Goal: Task Accomplishment & Management: Complete application form

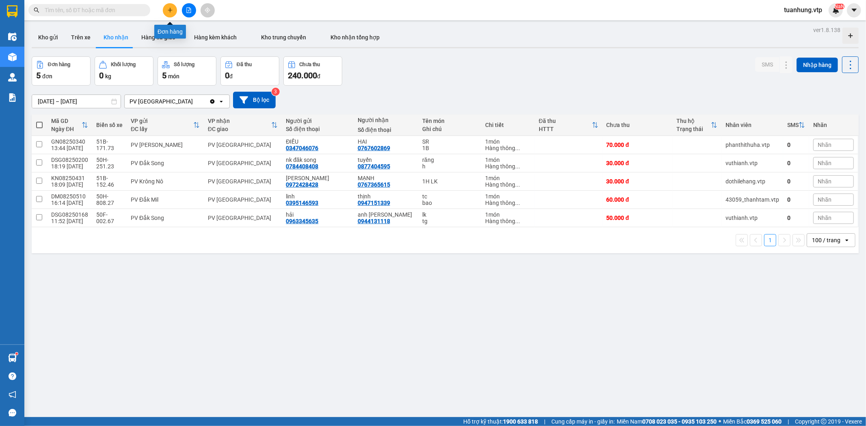
click at [171, 10] on icon "plus" at bounding box center [170, 10] width 4 height 0
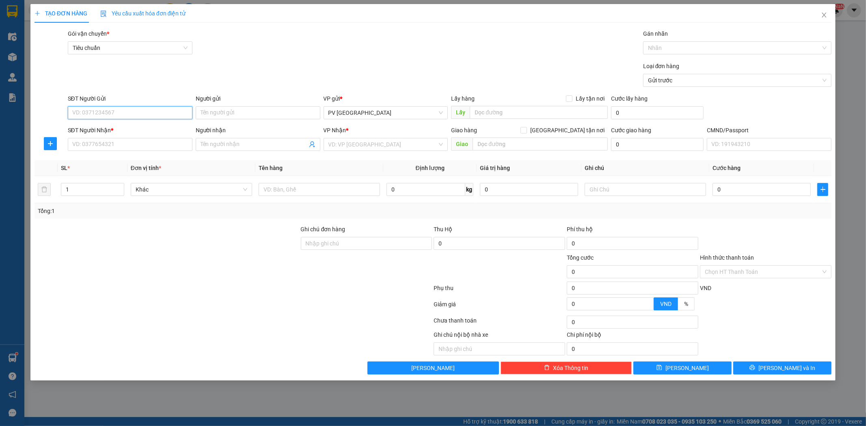
click at [168, 116] on input "SĐT Người Gửi" at bounding box center [130, 112] width 125 height 13
type input "0932099170"
click at [163, 129] on div "0932099170 - vũ" at bounding box center [130, 129] width 115 height 9
type input "vũ"
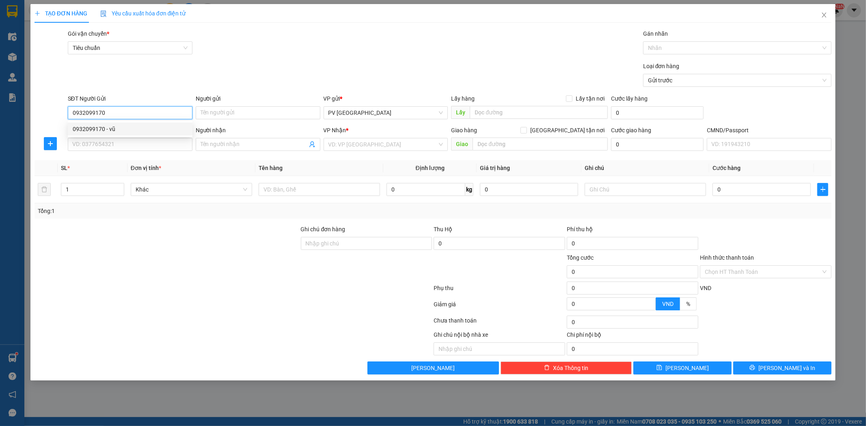
type input "0898369633"
type input "đàn"
type input "0932099170"
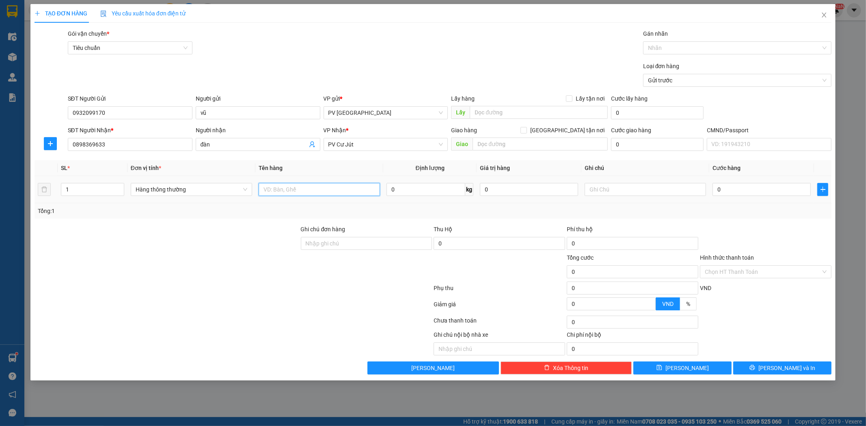
click at [334, 193] on input "text" at bounding box center [318, 189] width 121 height 13
type input "pt"
type input "tx"
type input "6"
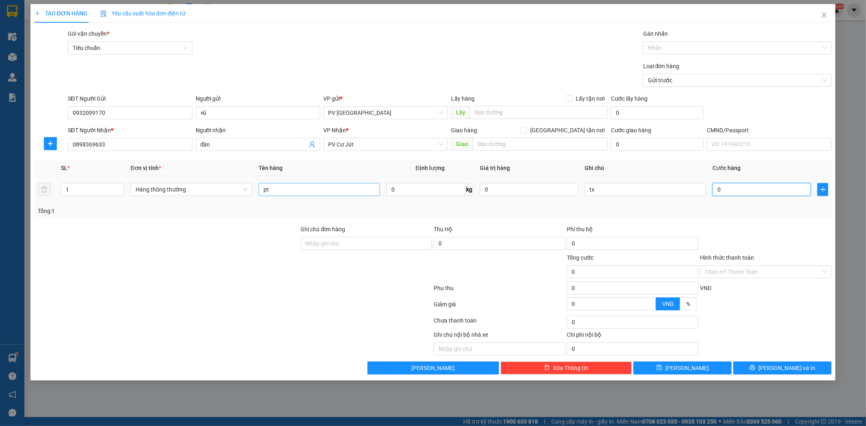
type input "6"
type input "60"
type input "600"
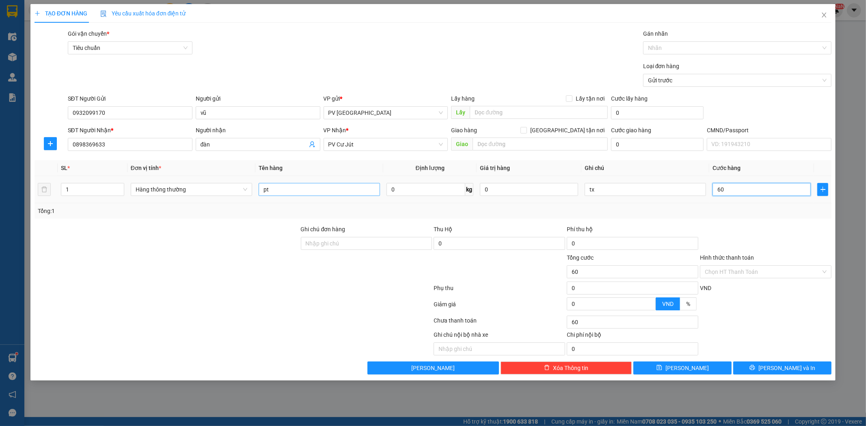
type input "600"
type input "6.000"
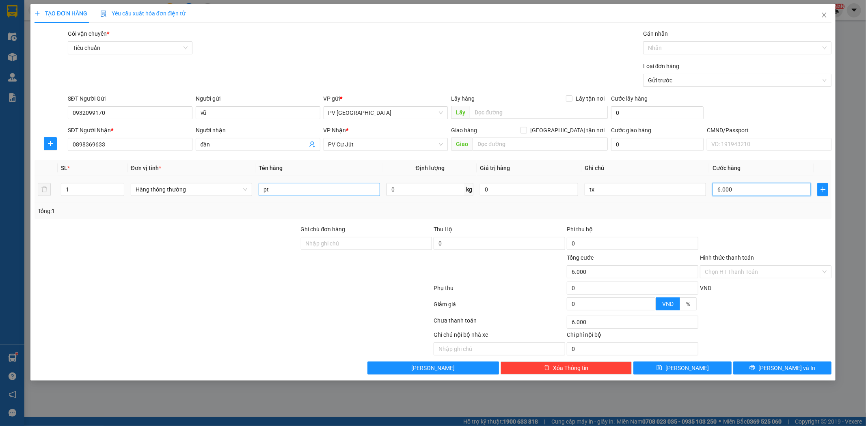
type input "60.000"
click at [773, 364] on button "[PERSON_NAME] và In" at bounding box center [782, 368] width 98 height 13
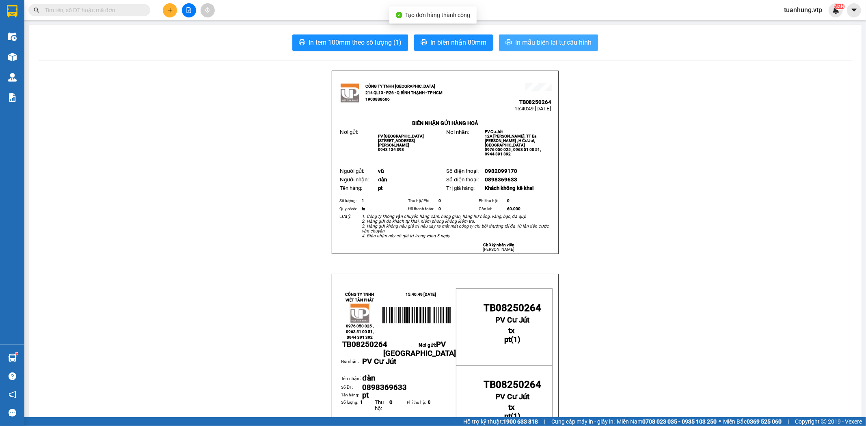
click at [550, 34] on button "In mẫu biên lai tự cấu hình" at bounding box center [548, 42] width 99 height 16
click at [170, 10] on icon "plus" at bounding box center [170, 10] width 4 height 0
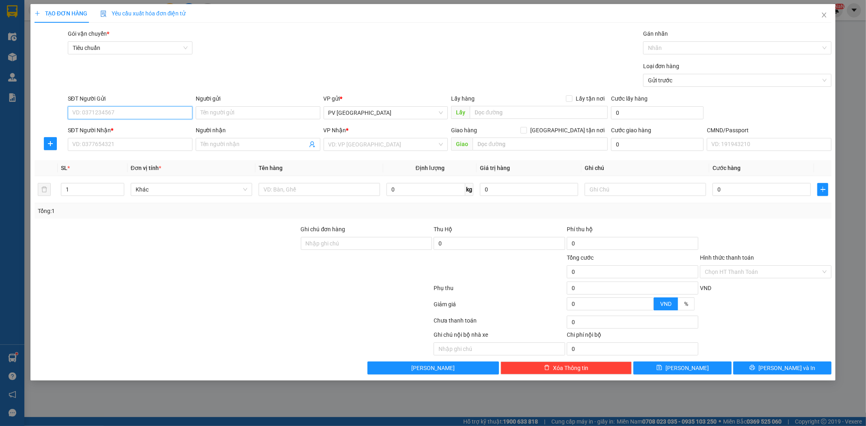
click at [131, 109] on input "SĐT Người Gửi" at bounding box center [130, 112] width 125 height 13
click at [134, 130] on div "0984477248 - phú" at bounding box center [130, 129] width 115 height 9
type input "0984477248"
type input "phú"
type input "0977122156"
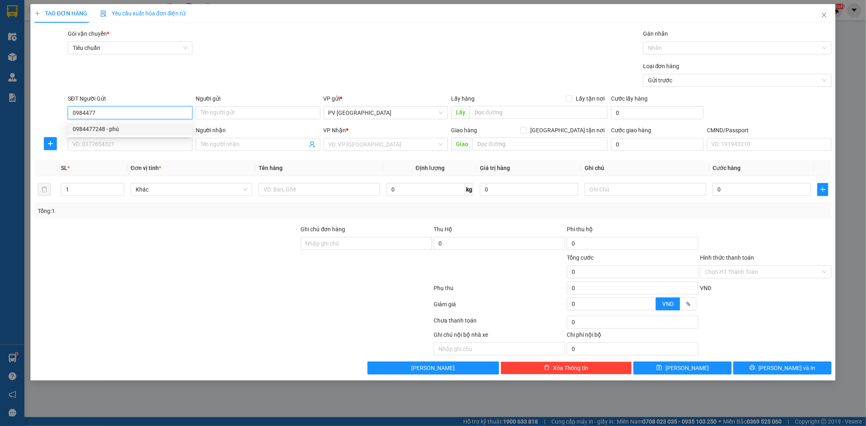
type input "lâm/OK"
type input "0984477248"
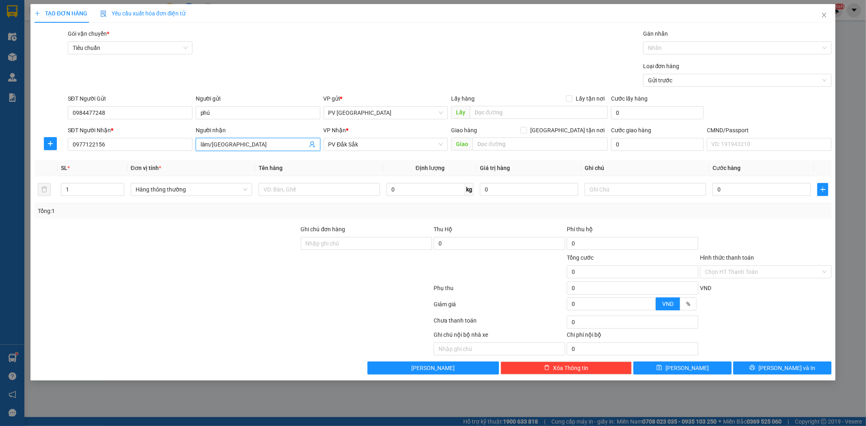
click at [227, 141] on input "lâm/OK" at bounding box center [253, 144] width 107 height 9
type input "lâm"
click at [306, 185] on input "text" at bounding box center [318, 189] width 121 height 13
type input "máy mài"
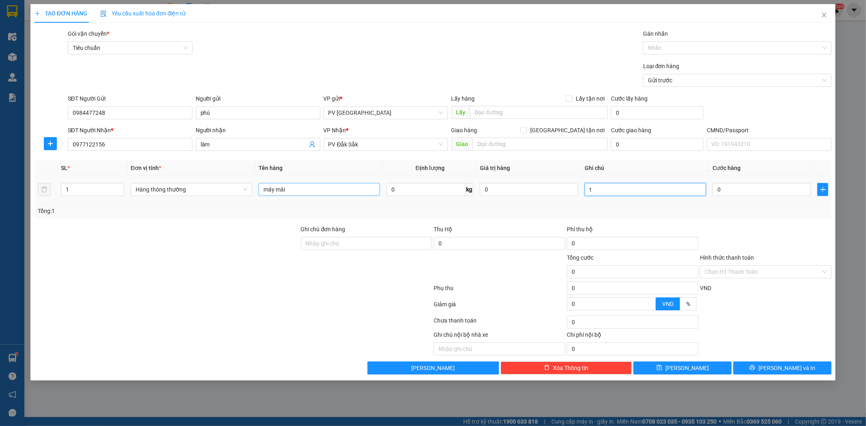
type input "t"
type input "5"
type input "50"
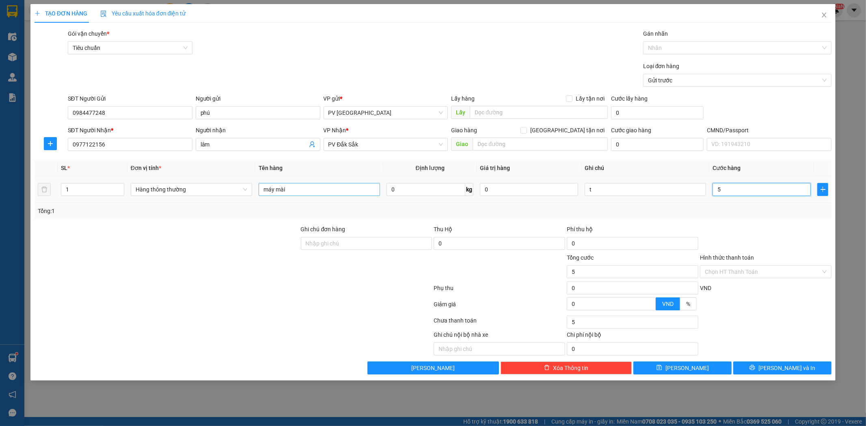
type input "50"
type input "500"
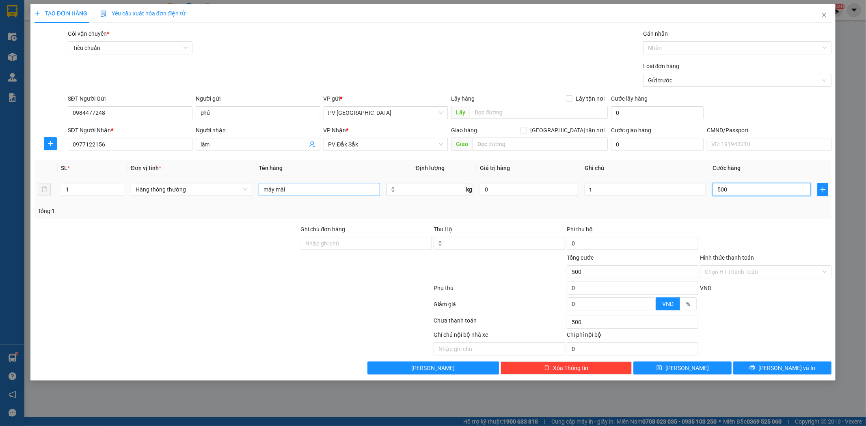
type input "5.000"
type input "50.000"
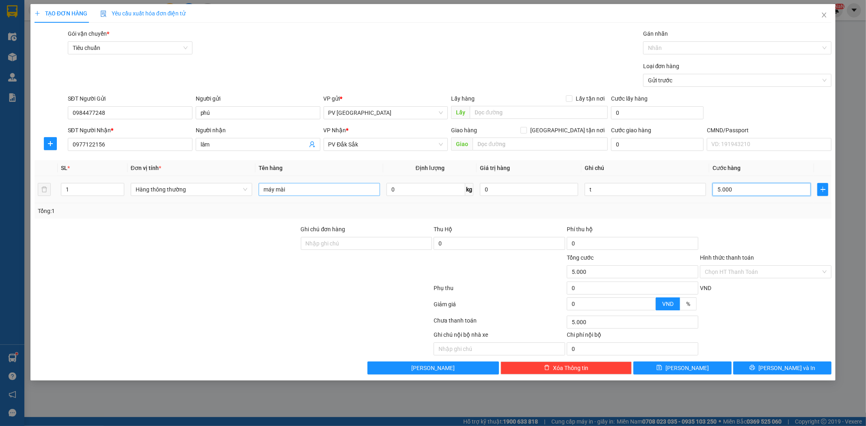
type input "50.000"
click at [777, 370] on span "[PERSON_NAME] và In" at bounding box center [786, 368] width 57 height 9
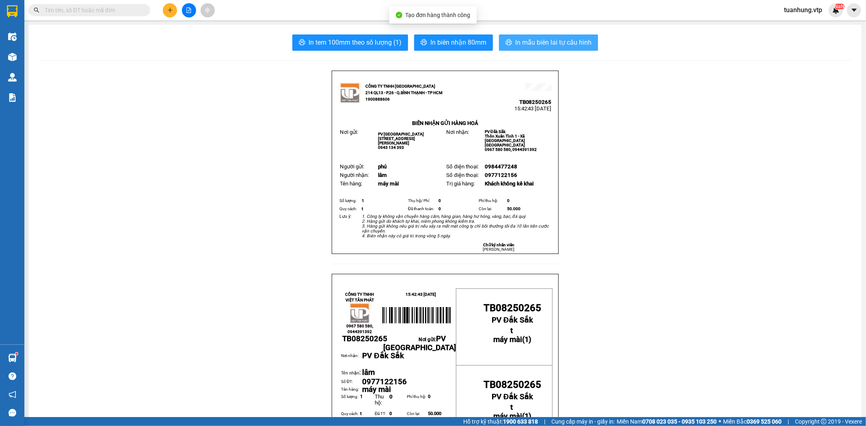
click at [538, 42] on span "In mẫu biên lai tự cấu hình" at bounding box center [553, 42] width 76 height 10
click at [170, 12] on icon "plus" at bounding box center [170, 10] width 0 height 4
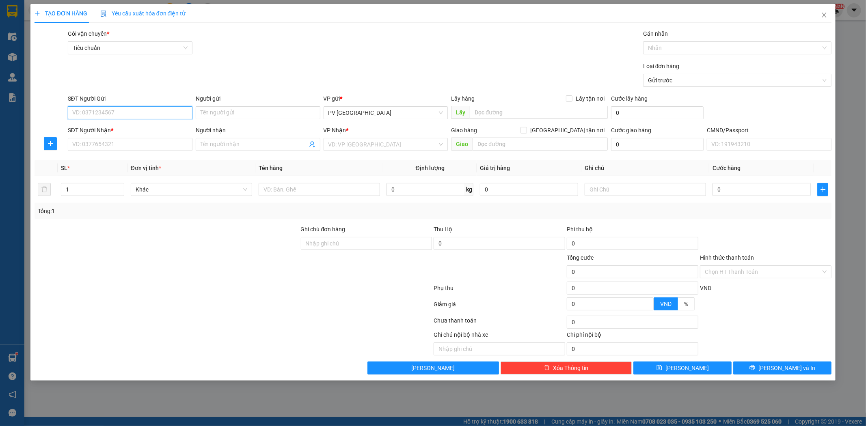
click at [144, 113] on input "SĐT Người Gửi" at bounding box center [130, 112] width 125 height 13
click at [138, 117] on input "SĐT Người Gửi" at bounding box center [130, 112] width 125 height 13
click at [138, 133] on div "0367148001" at bounding box center [130, 129] width 115 height 9
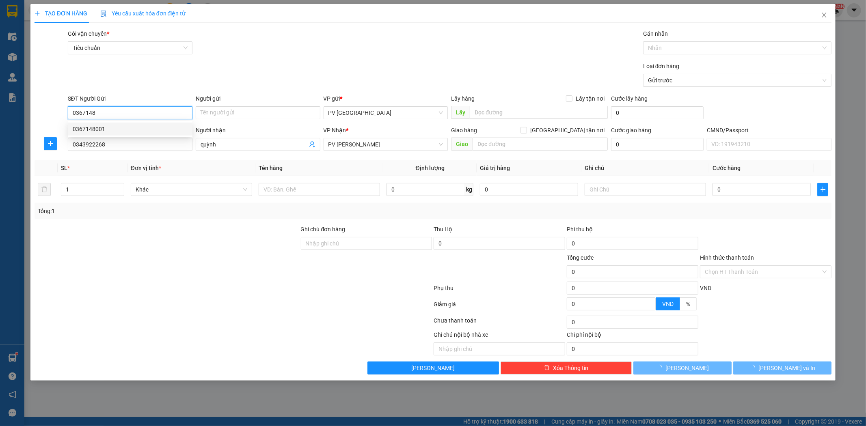
type input "0367148001"
type input "0343922268"
type input "quỳnh"
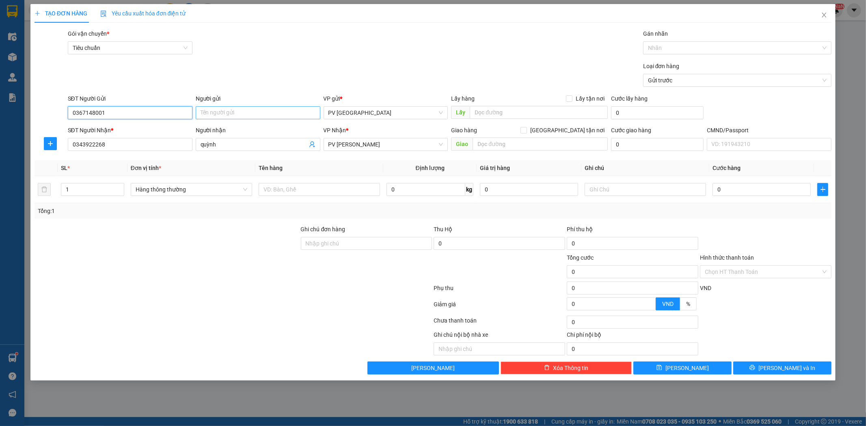
type input "0367148001"
click at [225, 112] on input "Người gửi" at bounding box center [258, 112] width 125 height 13
type input "leco"
click at [340, 193] on input "text" at bounding box center [318, 189] width 121 height 13
type input "tpcn"
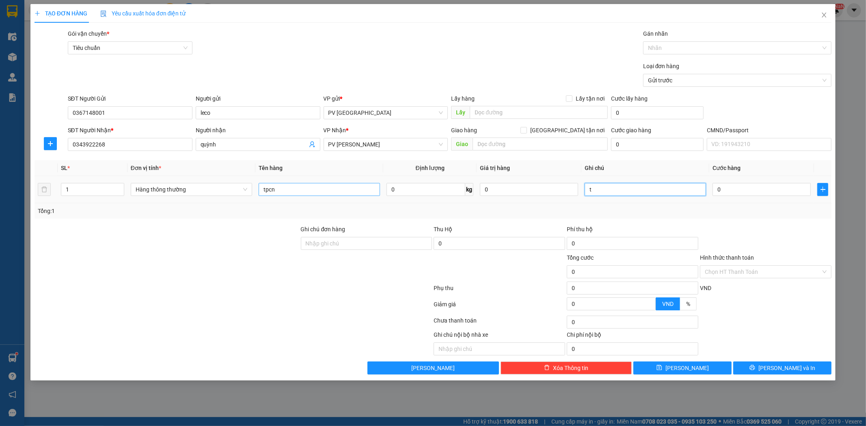
type input "t"
type input "4"
type input "40"
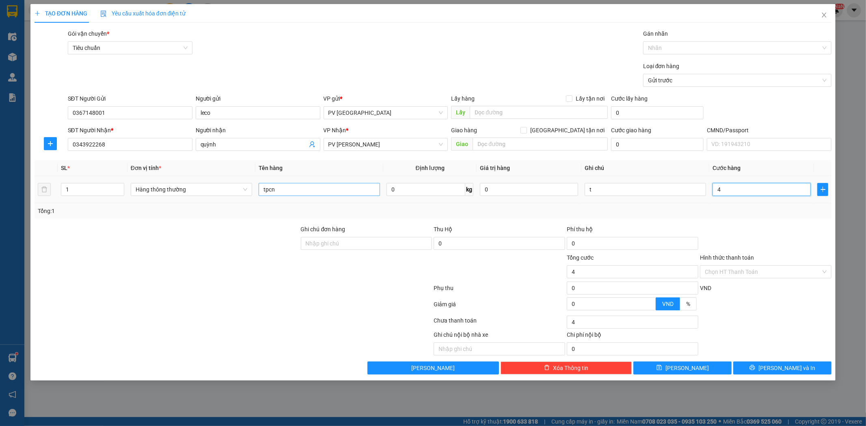
type input "40"
type input "400"
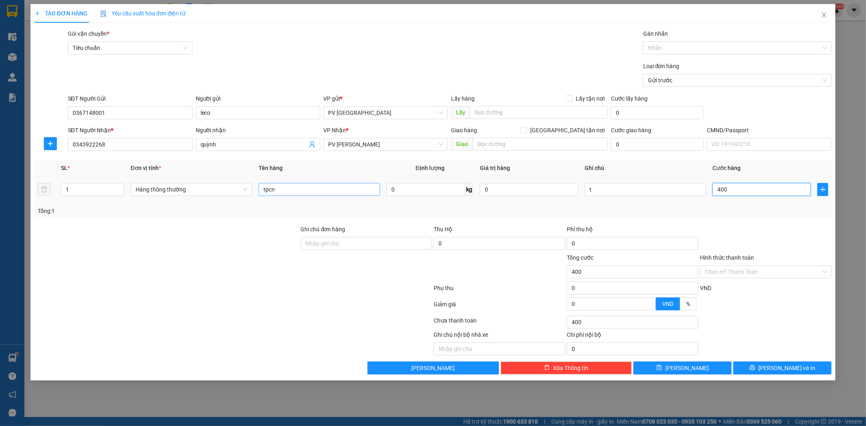
type input "4.000"
type input "40.000"
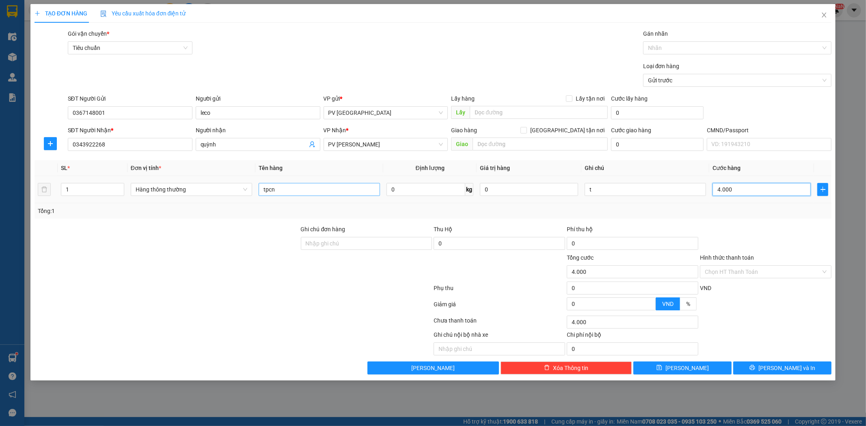
type input "40.000"
click at [825, 269] on div "Chọn HT Thanh Toán" at bounding box center [765, 271] width 131 height 13
type input "40.000"
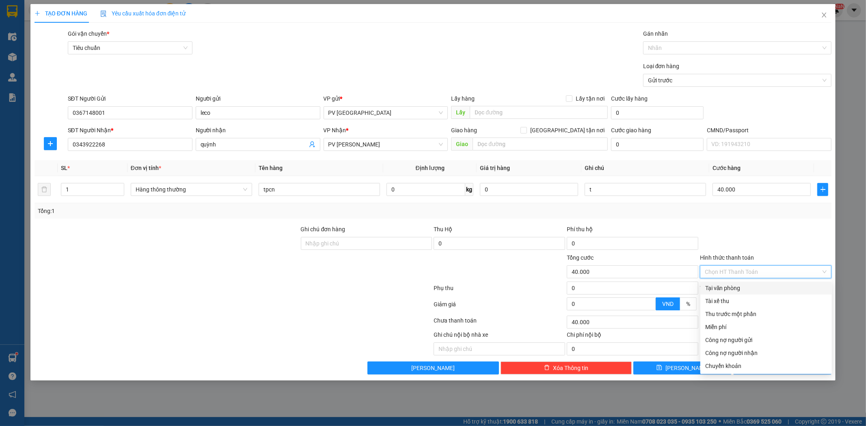
click at [778, 283] on div "Tại văn phòng" at bounding box center [765, 288] width 131 height 13
type input "0"
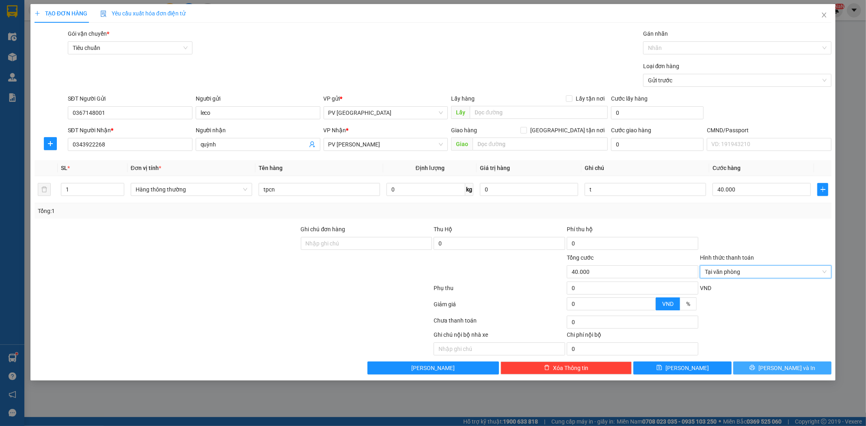
click at [780, 364] on span "[PERSON_NAME] và In" at bounding box center [786, 368] width 57 height 9
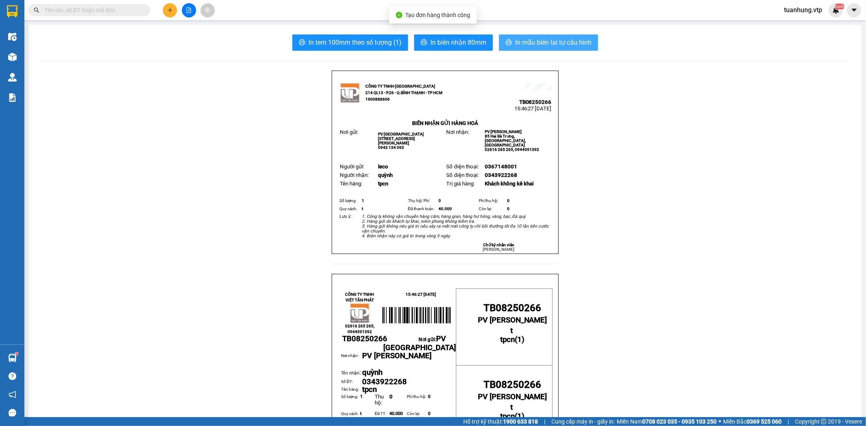
click at [516, 42] on span "In mẫu biên lai tự cấu hình" at bounding box center [553, 42] width 76 height 10
click at [173, 9] on button at bounding box center [170, 10] width 14 height 14
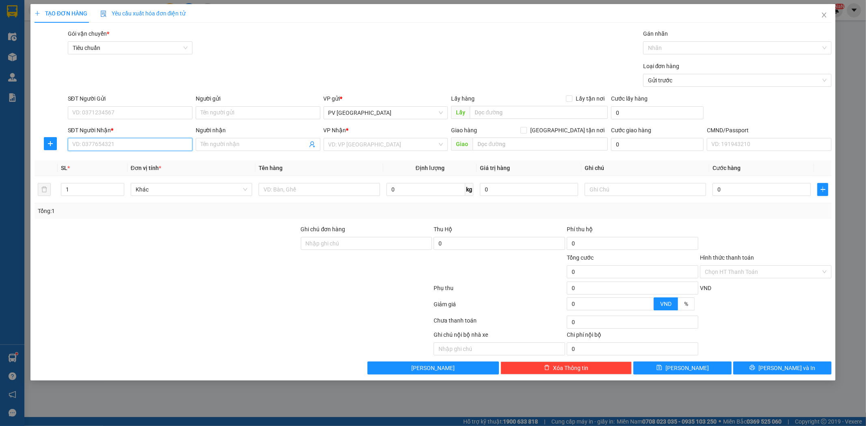
click at [172, 148] on input "SĐT Người Nhận *" at bounding box center [130, 144] width 125 height 13
click at [152, 146] on input "SĐT Người Nhận *" at bounding box center [130, 144] width 125 height 13
paste input "0979715339"
type input "0979715339"
click at [143, 163] on div "0979715339 - thục" at bounding box center [130, 160] width 115 height 9
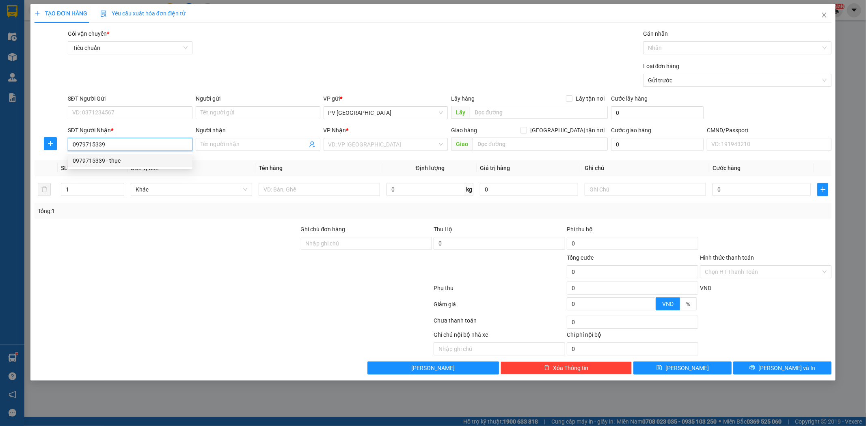
type input "thục"
type input "0979715339"
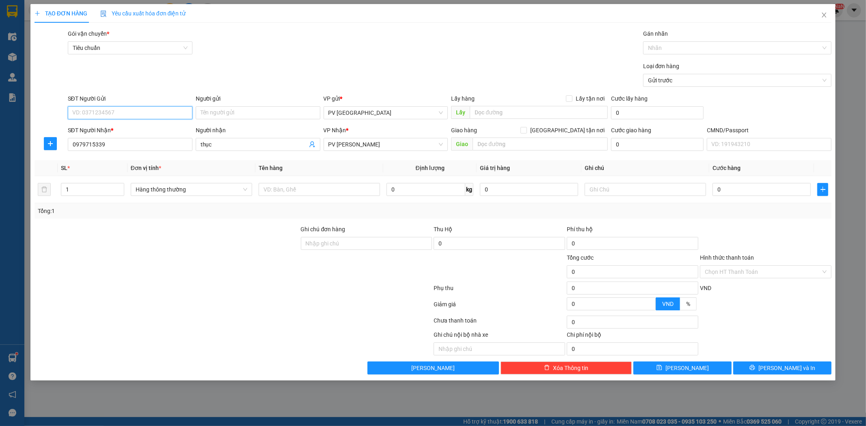
click at [188, 118] on input "SĐT Người Gửi" at bounding box center [130, 112] width 125 height 13
click at [166, 130] on div "0906579849 - tùng" at bounding box center [130, 129] width 115 height 9
type input "0906579849"
type input "tùng"
click at [309, 193] on input "text" at bounding box center [318, 189] width 121 height 13
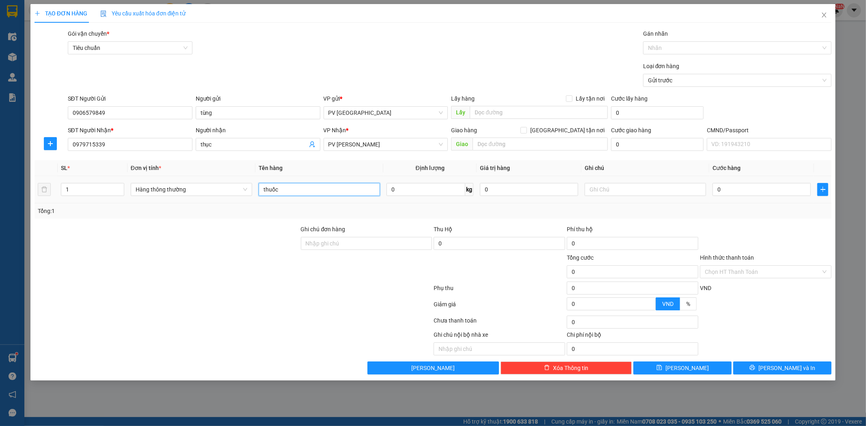
type input "thuốc"
type input "t"
type input "4"
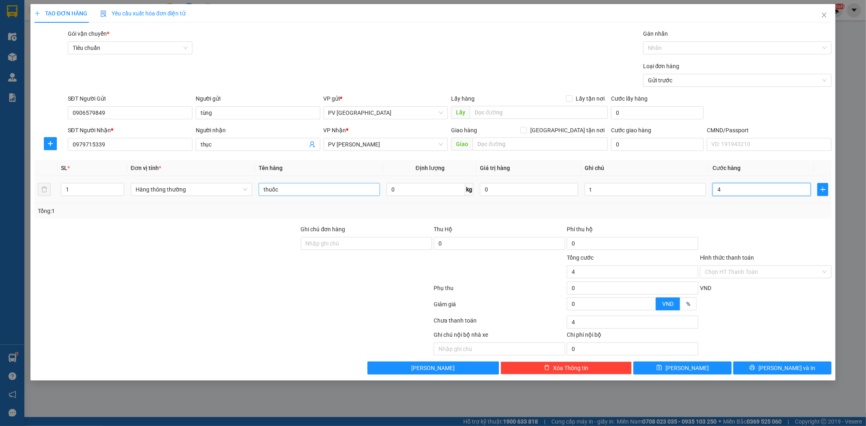
type input "40"
type input "400"
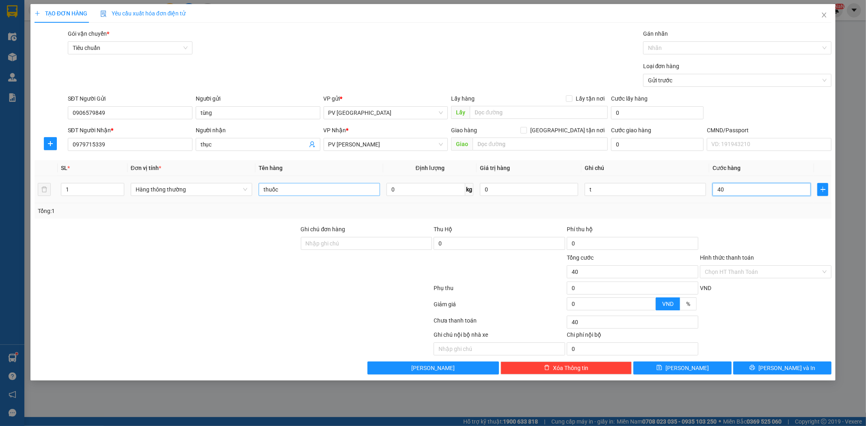
type input "400"
type input "4.000"
type input "40.000"
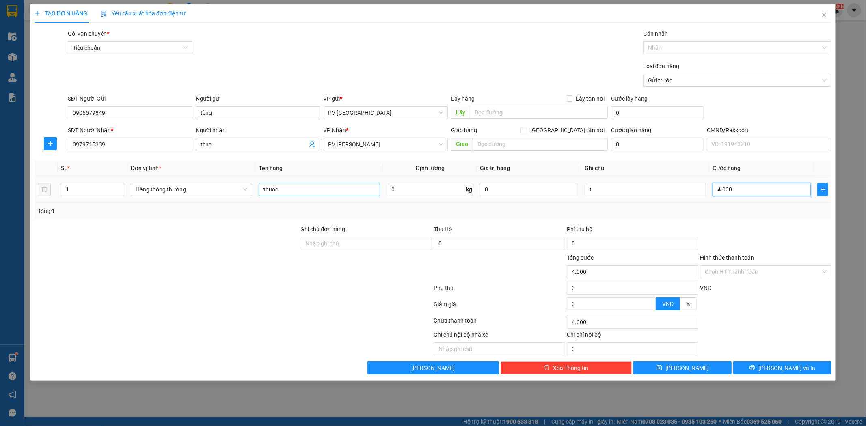
type input "40.000"
type input "400.000"
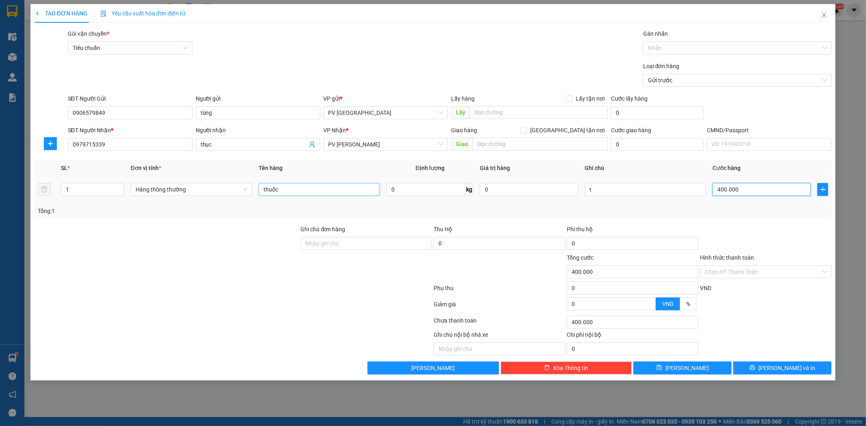
type input "40.000"
click at [790, 369] on span "[PERSON_NAME] và In" at bounding box center [786, 368] width 57 height 9
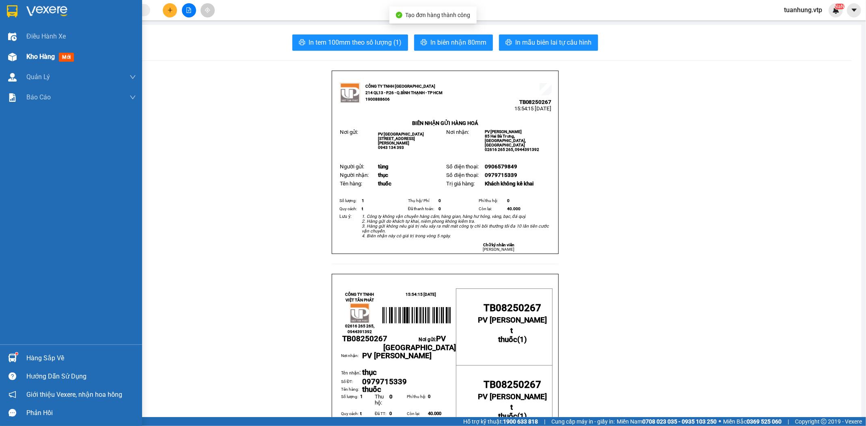
click at [17, 59] on div at bounding box center [12, 57] width 14 height 14
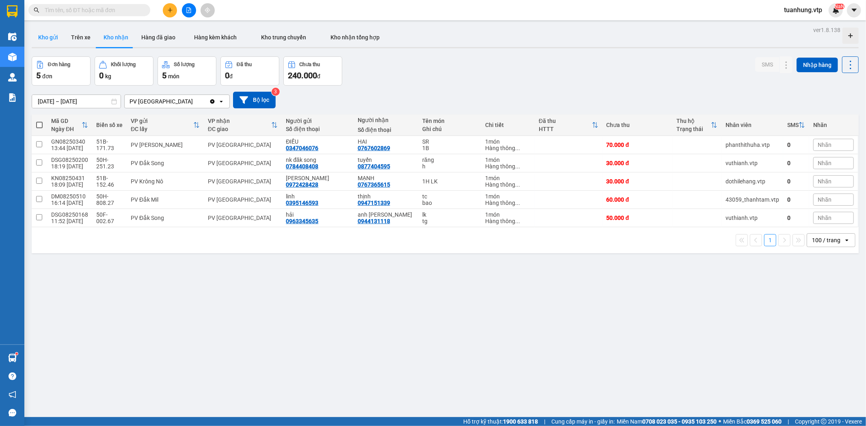
click at [38, 34] on button "Kho gửi" at bounding box center [48, 37] width 33 height 19
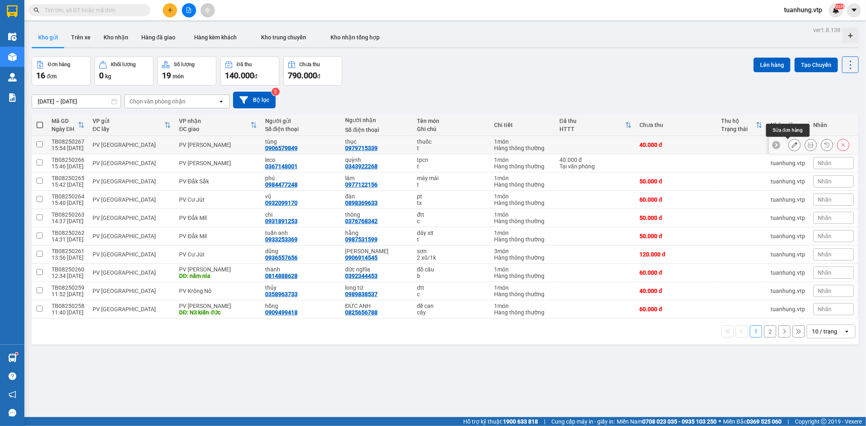
click at [791, 144] on icon at bounding box center [794, 145] width 6 height 6
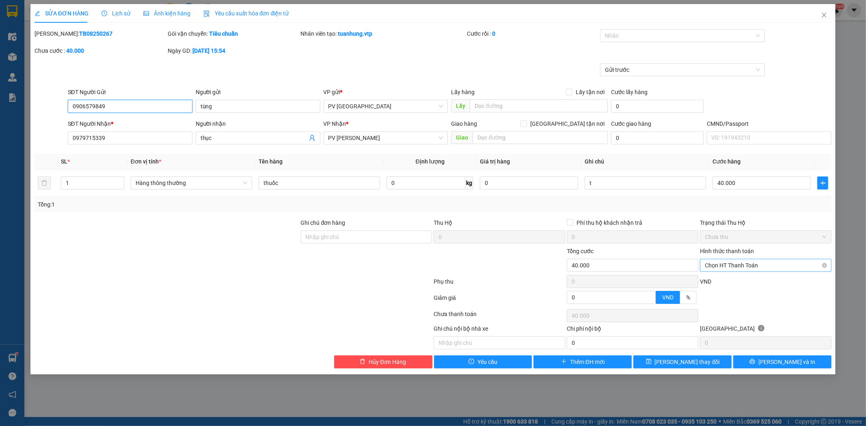
click at [825, 262] on span "Chọn HT Thanh Toán" at bounding box center [765, 265] width 122 height 12
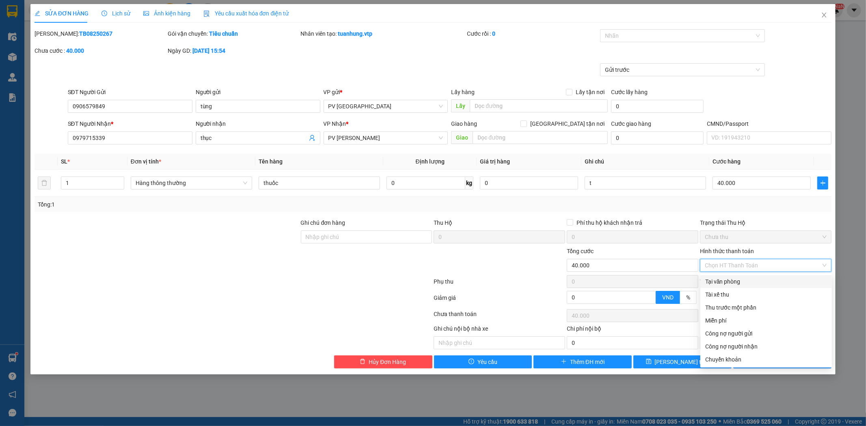
click at [810, 279] on div "Tại văn phòng" at bounding box center [766, 281] width 122 height 9
type input "0"
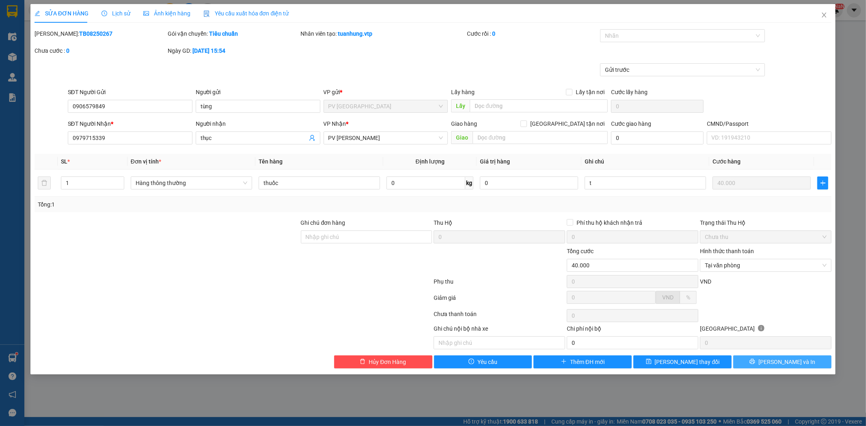
drag, startPoint x: 804, startPoint y: 362, endPoint x: 780, endPoint y: 347, distance: 28.7
click at [803, 362] on button "[PERSON_NAME] và In" at bounding box center [782, 361] width 98 height 13
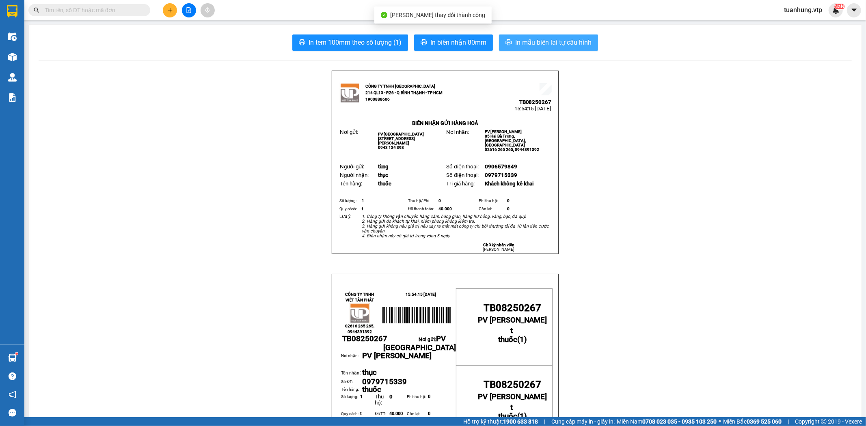
click at [552, 45] on span "In mẫu biên lai tự cấu hình" at bounding box center [553, 42] width 76 height 10
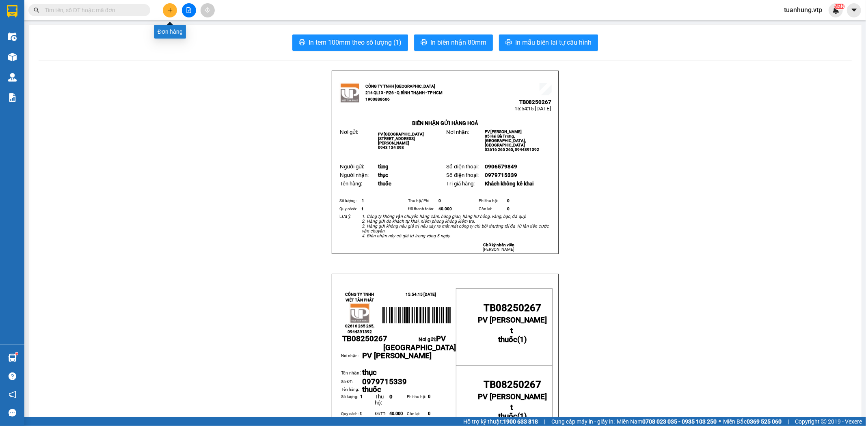
click at [163, 13] on button at bounding box center [170, 10] width 14 height 14
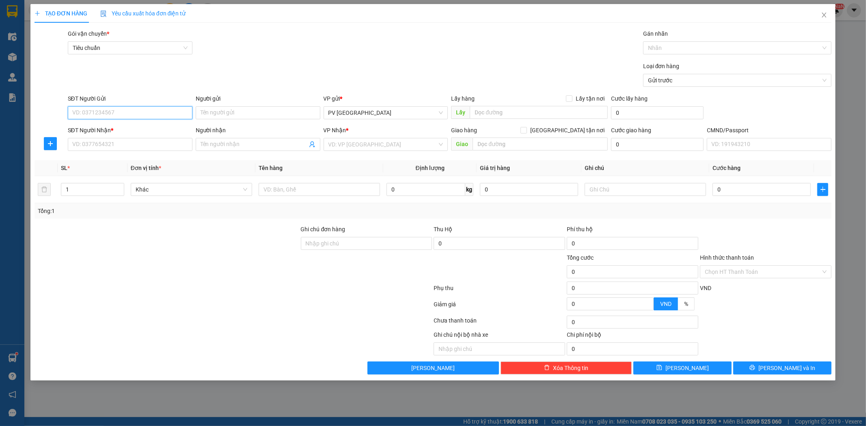
click at [178, 116] on input "SĐT Người Gửi" at bounding box center [130, 112] width 125 height 13
click at [172, 127] on div "0877404595 - tuyến" at bounding box center [130, 129] width 115 height 9
type input "0877404595"
type input "tuyến"
type input "0784408408"
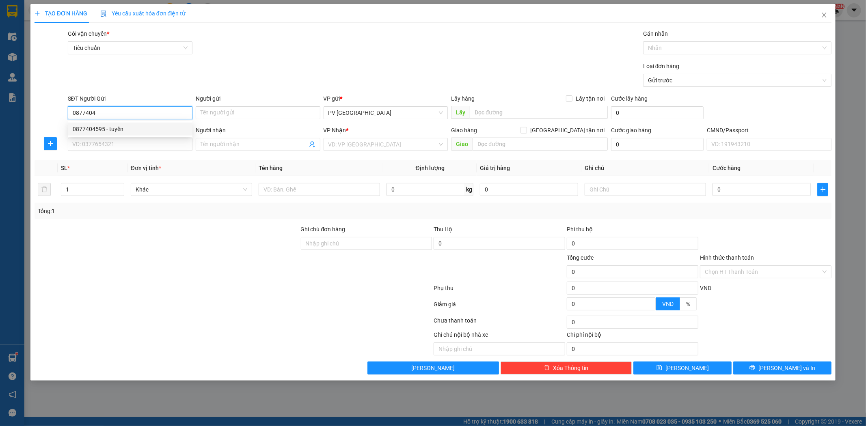
type input "nk đăk song"
type input "hn"
type input "0877404595"
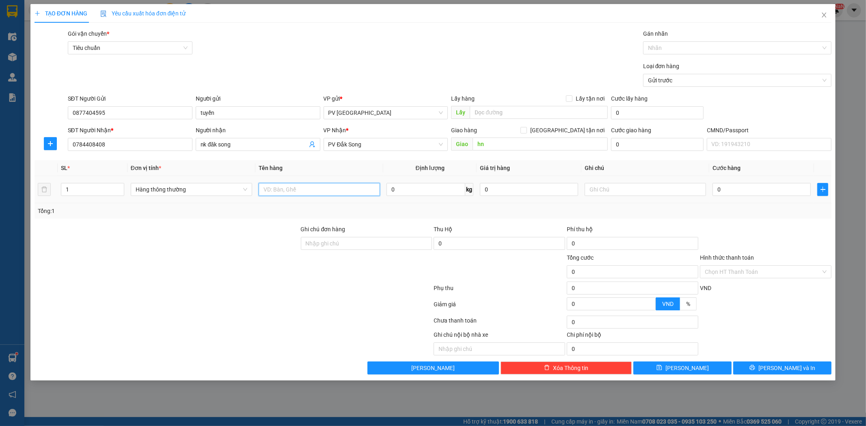
click at [363, 193] on input "text" at bounding box center [318, 189] width 121 height 13
type input "n"
type input "nk"
type input "h"
type input "3"
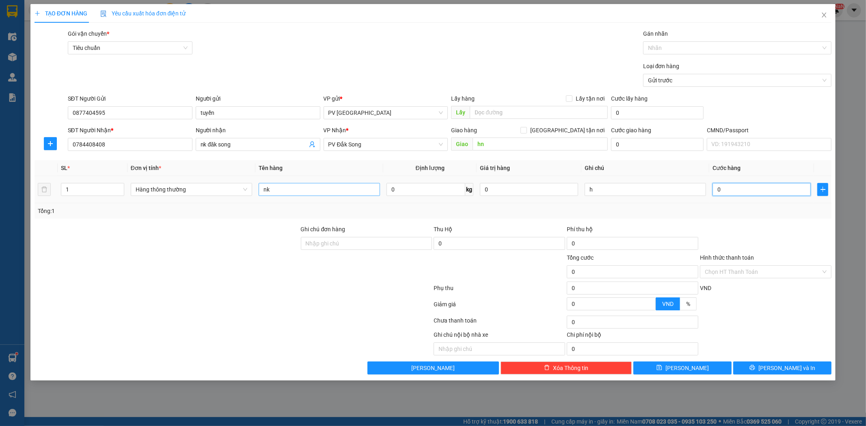
type input "3"
type input "30"
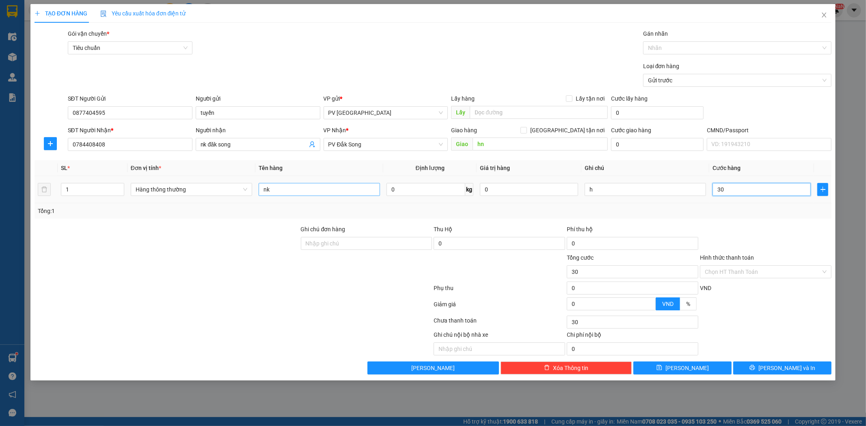
type input "300"
type input "3.000"
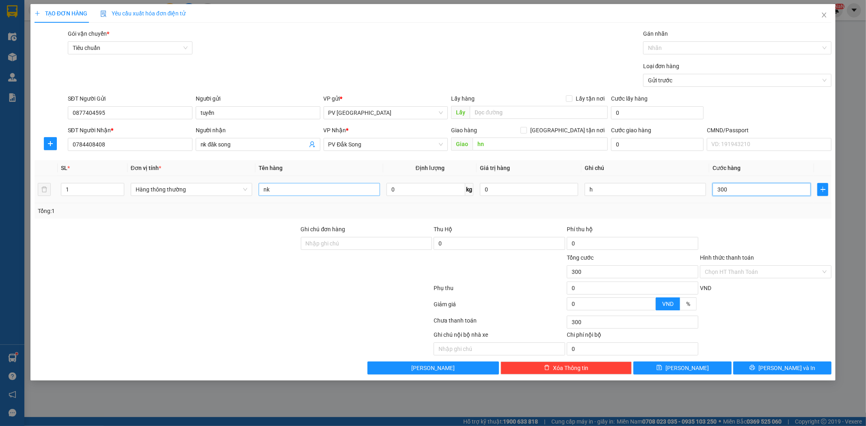
type input "3.000"
type input "30.000"
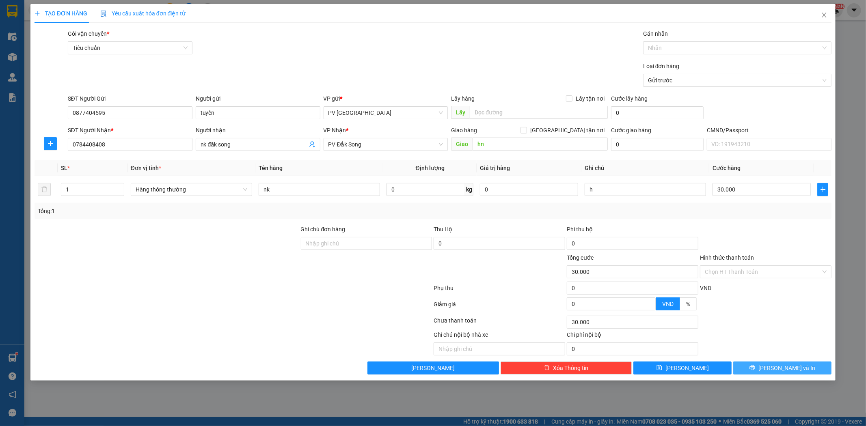
click at [755, 370] on icon "printer" at bounding box center [752, 368] width 6 height 6
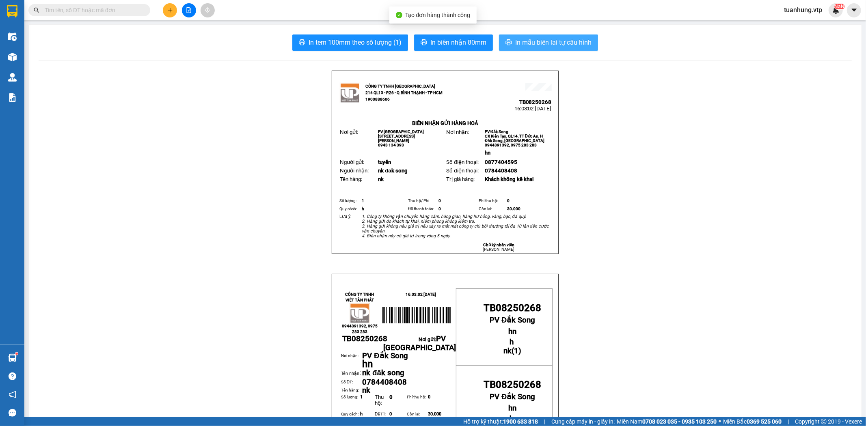
click at [556, 43] on span "In mẫu biên lai tự cấu hình" at bounding box center [553, 42] width 76 height 10
click at [170, 9] on icon "plus" at bounding box center [170, 10] width 6 height 6
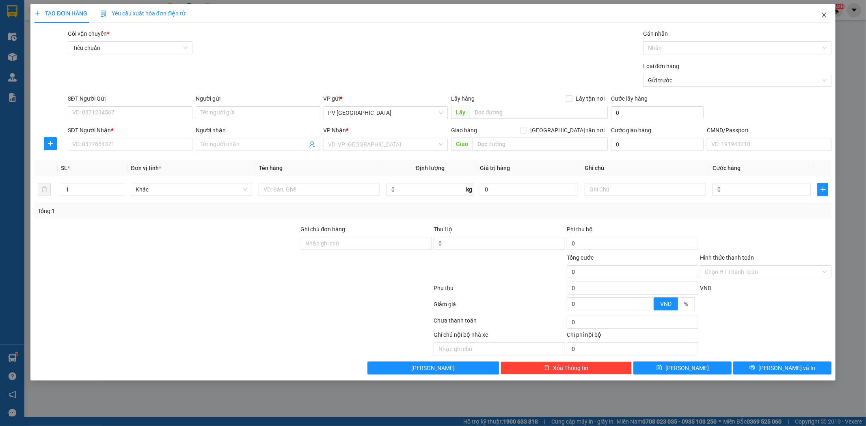
click at [821, 13] on icon "close" at bounding box center [824, 15] width 6 height 6
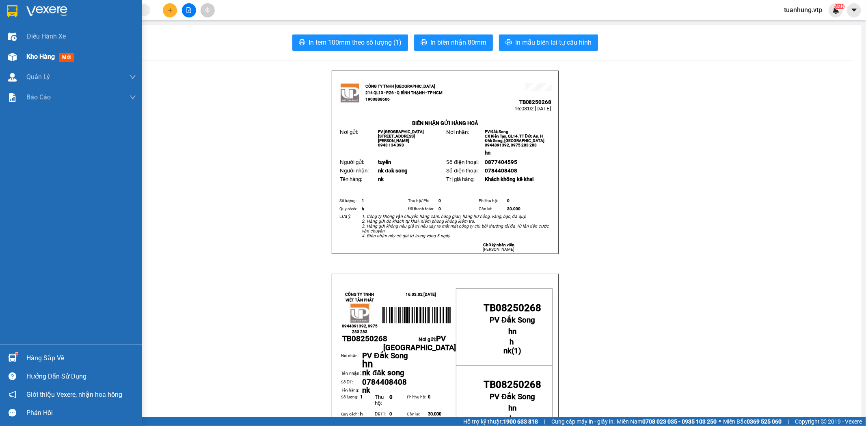
click at [30, 56] on span "Kho hàng" at bounding box center [40, 57] width 28 height 8
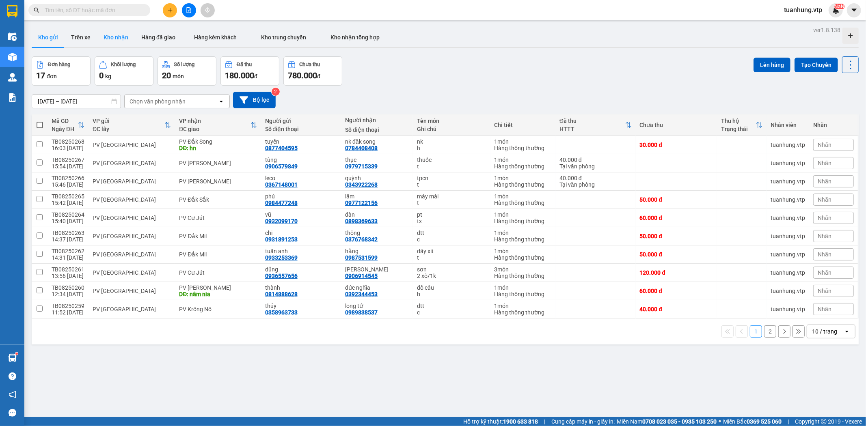
click at [123, 38] on button "Kho nhận" at bounding box center [116, 37] width 38 height 19
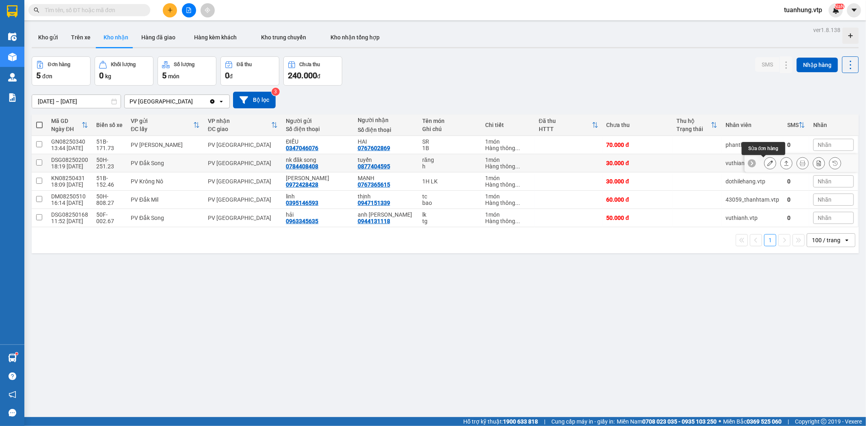
click at [767, 164] on icon at bounding box center [770, 163] width 6 height 6
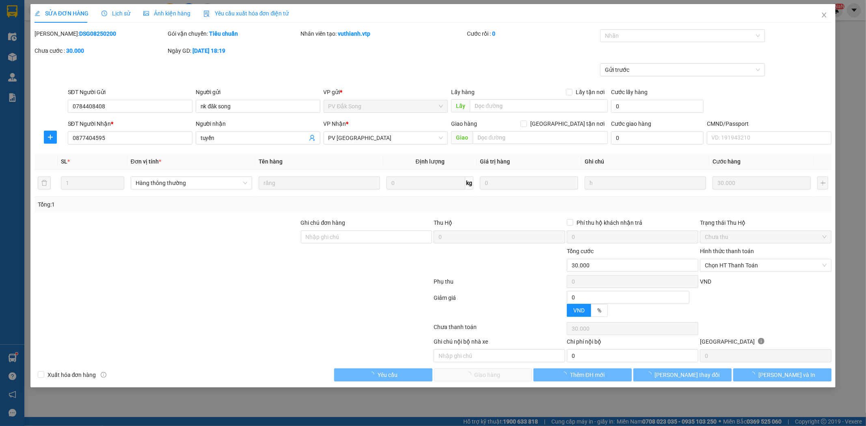
type input "1.500"
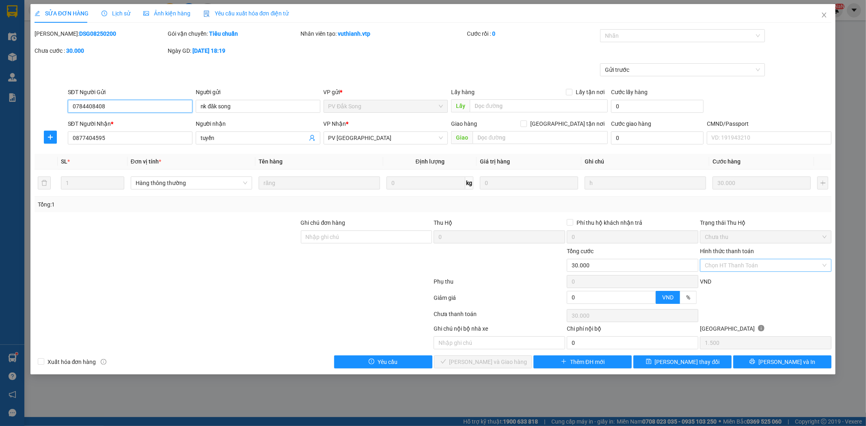
click at [824, 267] on div "Chọn HT Thanh Toán" at bounding box center [765, 265] width 131 height 13
click at [789, 278] on div "Tại văn phòng" at bounding box center [766, 281] width 122 height 9
type input "0"
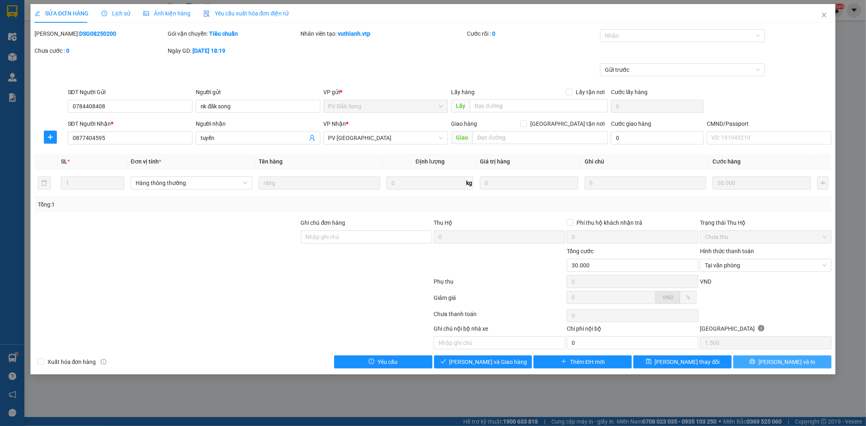
click at [786, 363] on span "[PERSON_NAME] và In" at bounding box center [786, 362] width 57 height 9
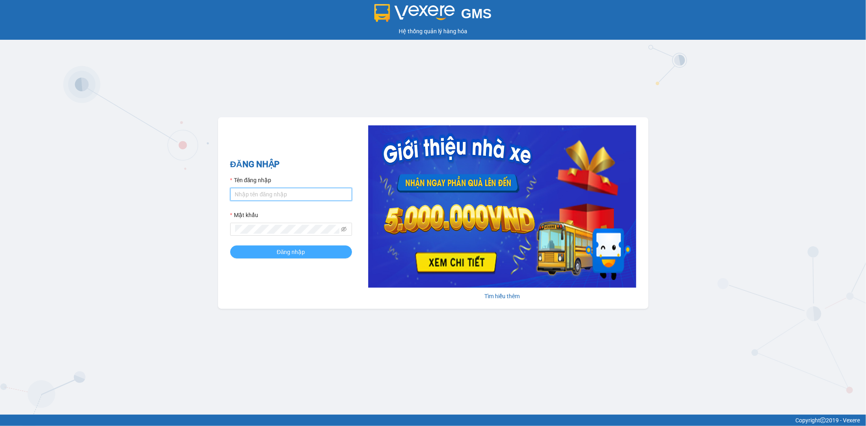
type input "tuanhung.vtp"
click at [283, 255] on span "Đăng nhập" at bounding box center [291, 252] width 28 height 9
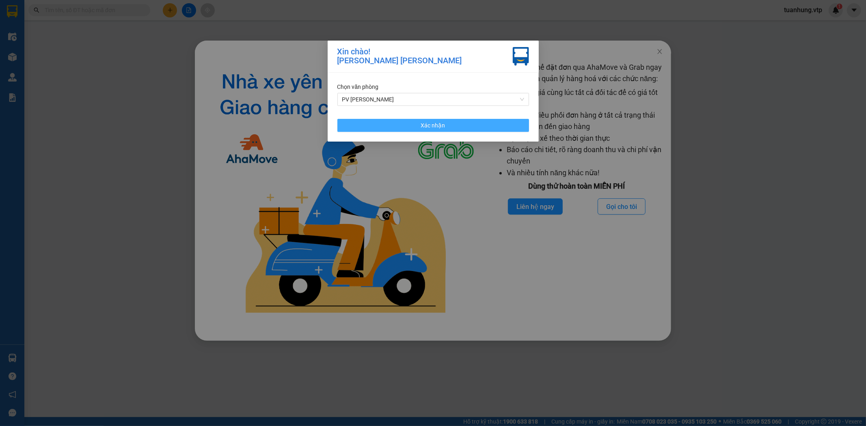
click at [444, 125] on span "Xác nhận" at bounding box center [433, 125] width 24 height 9
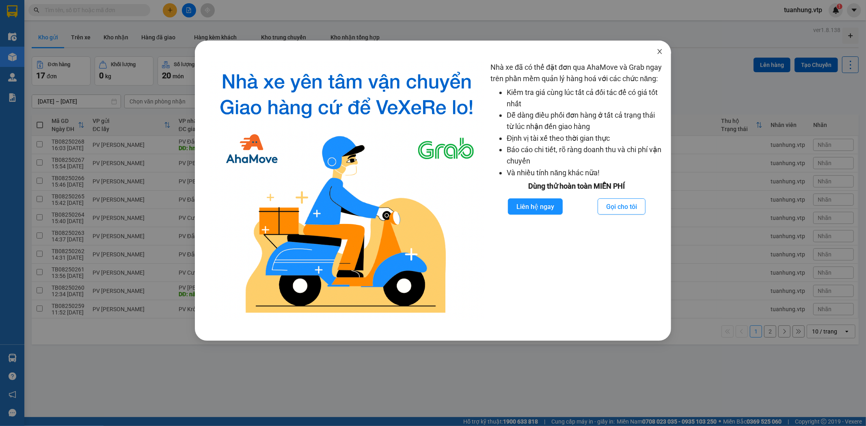
click at [661, 51] on icon "close" at bounding box center [659, 51] width 6 height 6
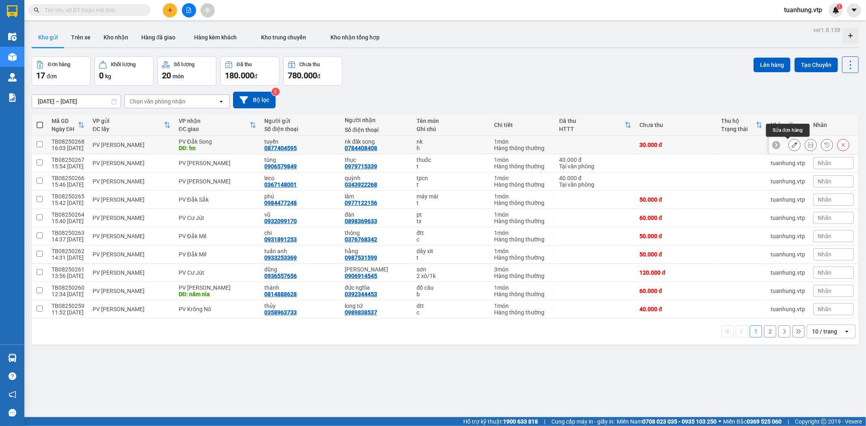
click at [791, 145] on icon at bounding box center [794, 145] width 6 height 6
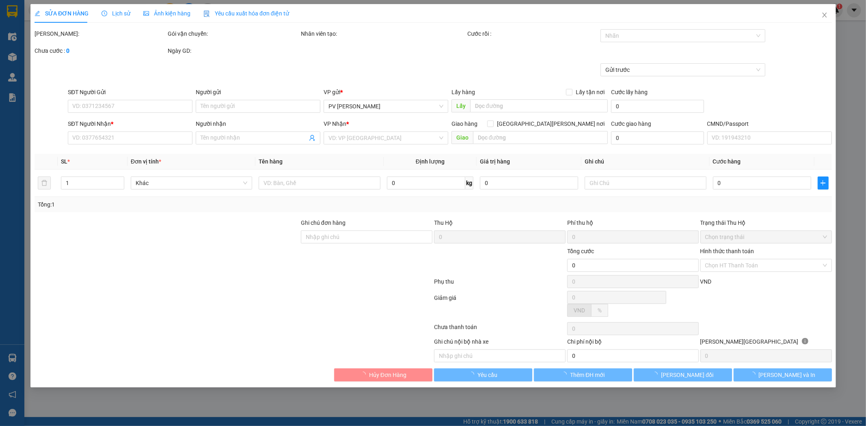
type input "0877404595"
type input "tuyến"
type input "0784408408"
type input "nk đăk song"
type input "hn"
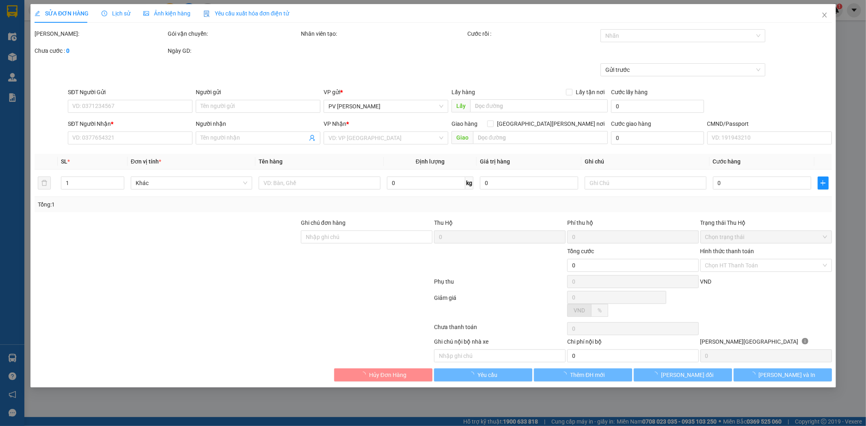
type input "30.000"
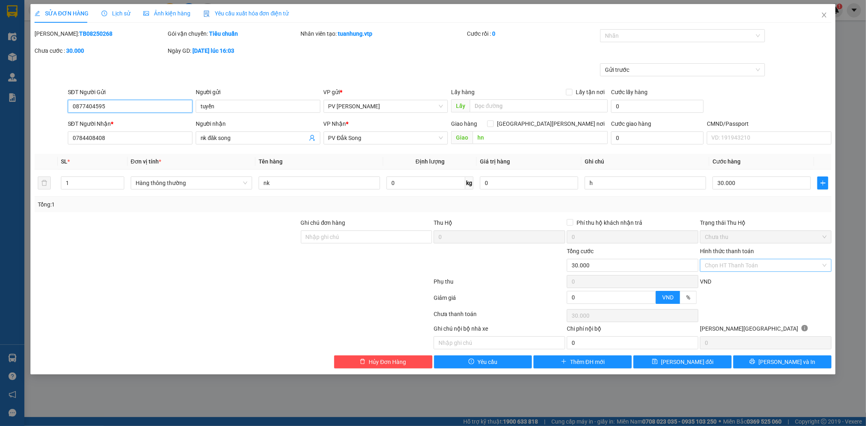
drag, startPoint x: 824, startPoint y: 262, endPoint x: 812, endPoint y: 263, distance: 11.4
click at [824, 260] on div "Chọn HT Thanh Toán" at bounding box center [765, 265] width 131 height 13
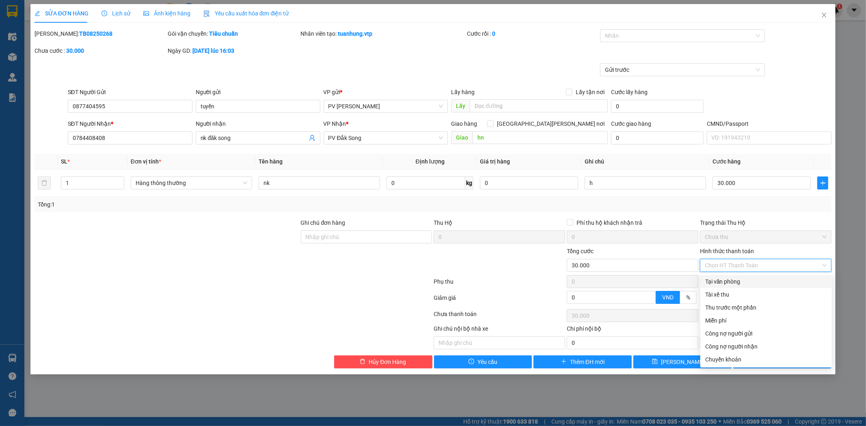
click at [780, 282] on div "Tại văn phòng" at bounding box center [766, 281] width 122 height 9
type input "0"
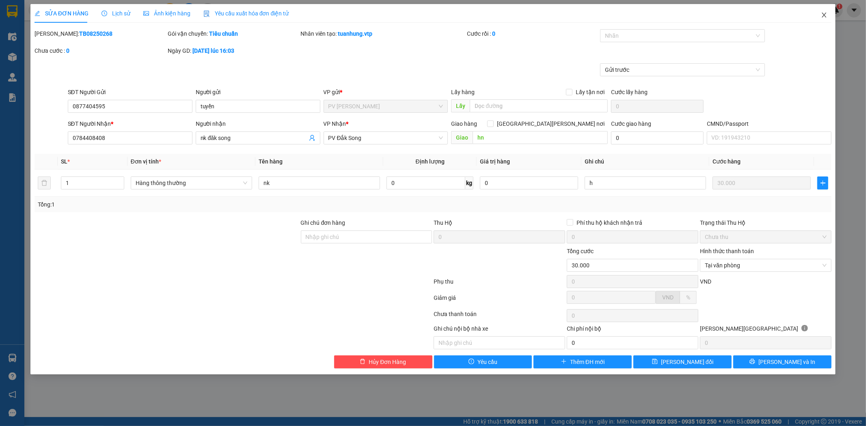
click at [821, 15] on icon "close" at bounding box center [824, 15] width 6 height 6
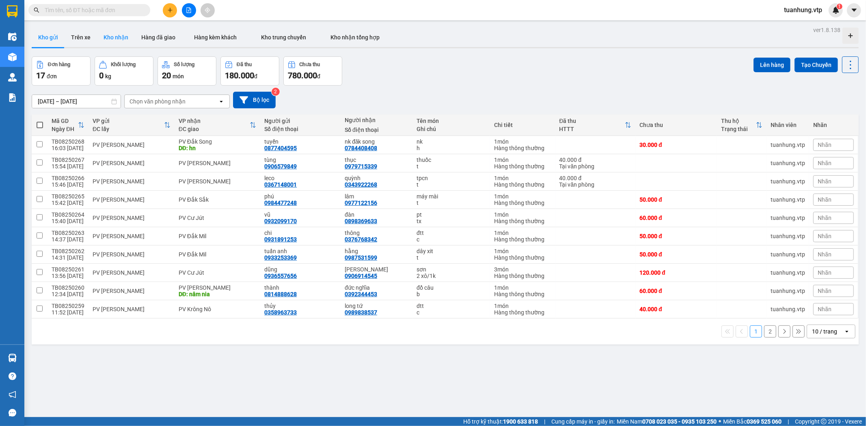
click at [115, 37] on button "Kho nhận" at bounding box center [116, 37] width 38 height 19
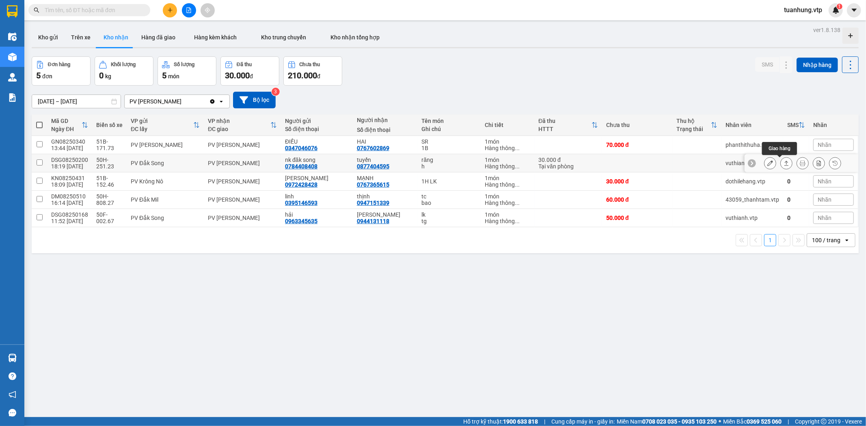
click at [783, 162] on icon at bounding box center [786, 163] width 6 height 6
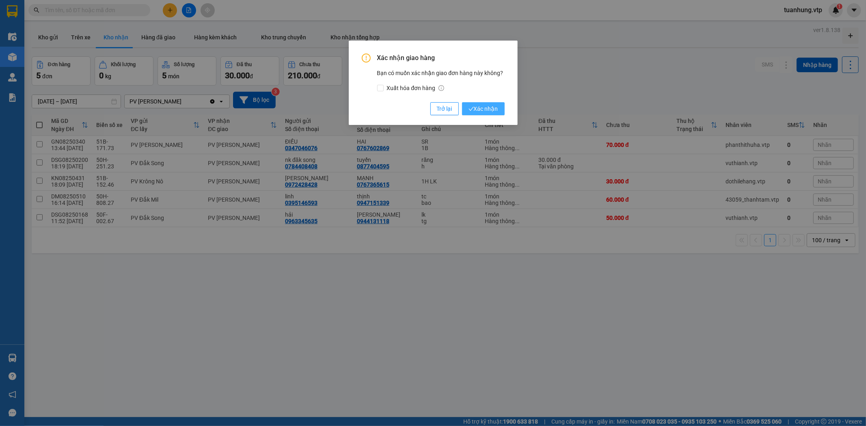
click at [485, 103] on button "Xác nhận" at bounding box center [483, 108] width 43 height 13
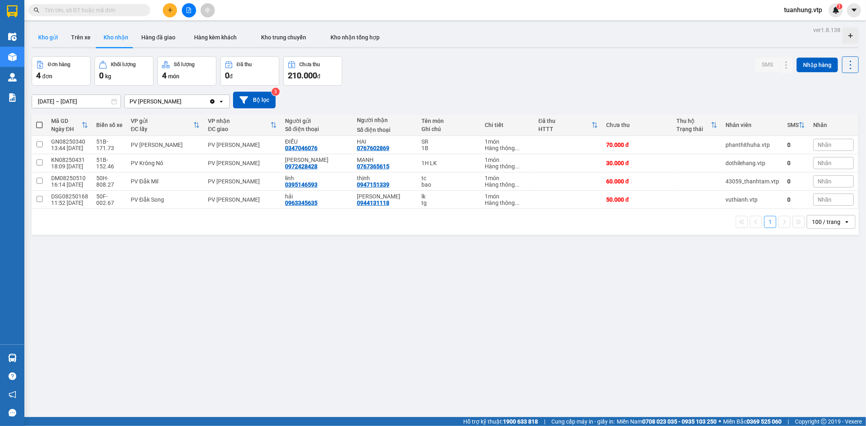
click at [43, 36] on button "Kho gửi" at bounding box center [48, 37] width 33 height 19
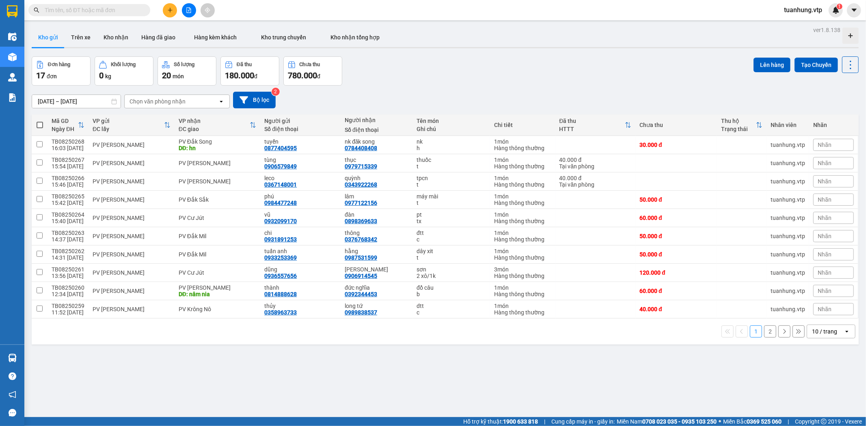
click at [843, 330] on icon "open" at bounding box center [846, 331] width 6 height 6
click at [834, 314] on span "100 / trang" at bounding box center [820, 314] width 29 height 8
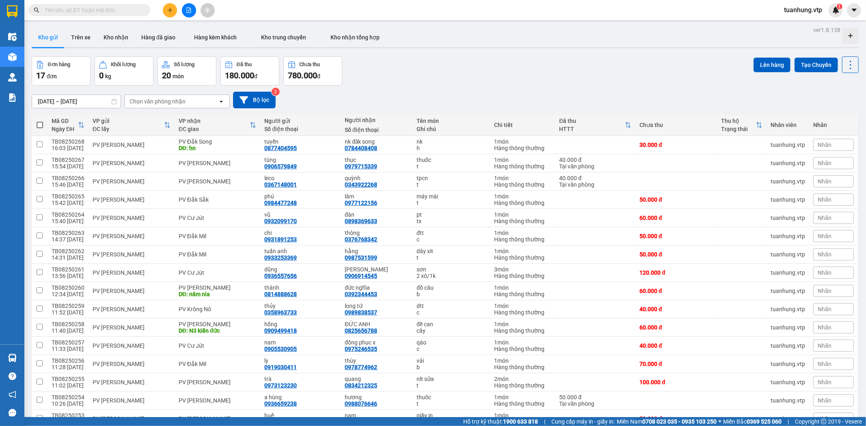
click at [39, 127] on span at bounding box center [40, 125] width 6 height 6
click at [40, 121] on input "checkbox" at bounding box center [40, 121] width 0 height 0
checkbox input "true"
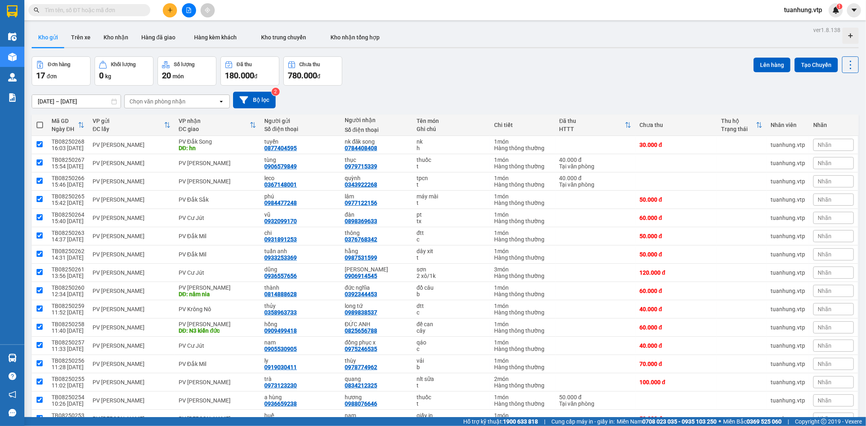
checkbox input "true"
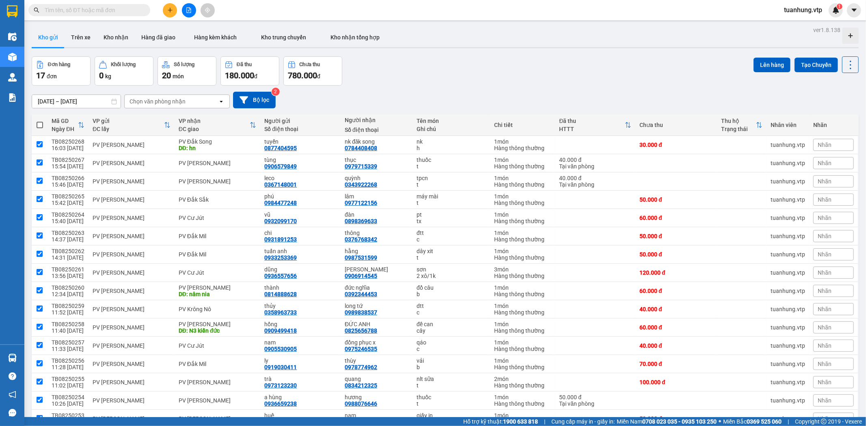
checkbox input "true"
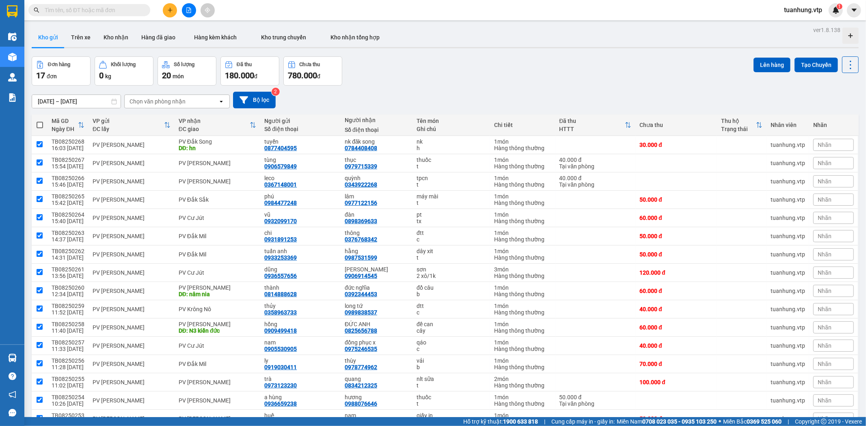
checkbox input "true"
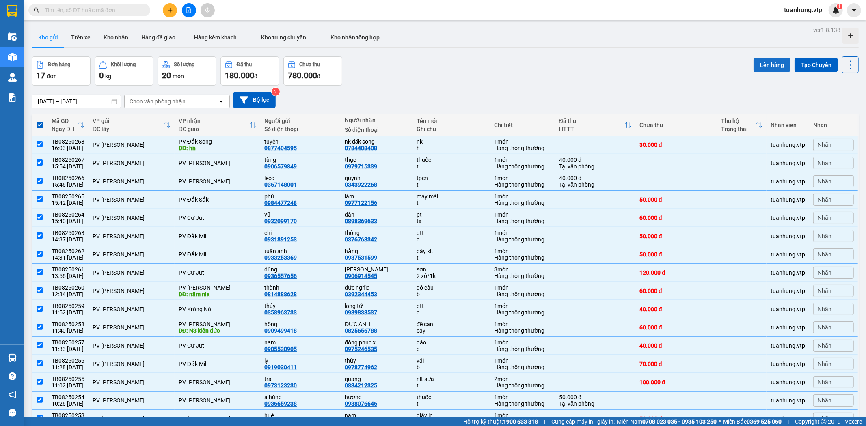
click at [765, 65] on button "Lên hàng" at bounding box center [771, 65] width 37 height 15
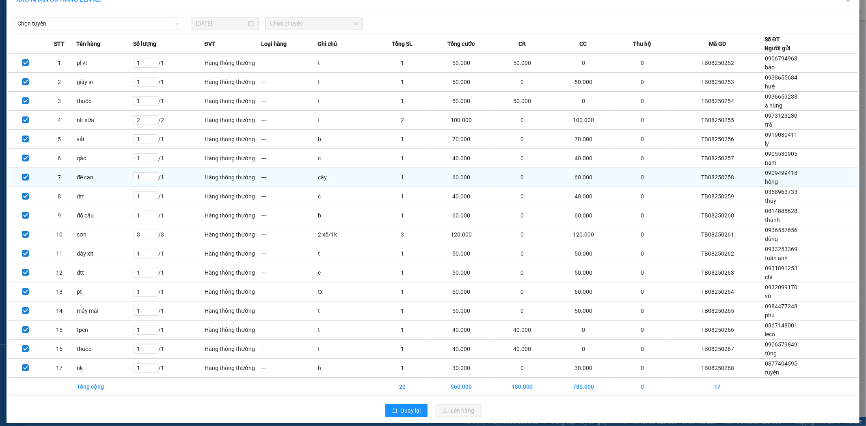
scroll to position [23, 0]
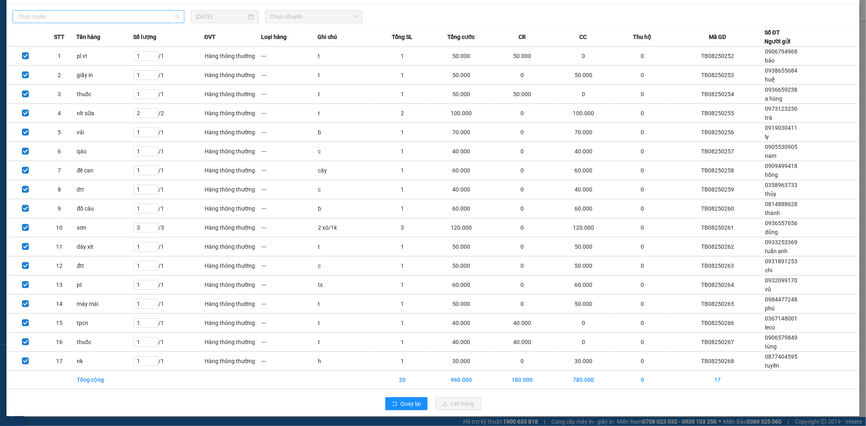
click at [175, 18] on span "Chọn tuyến" at bounding box center [98, 17] width 162 height 12
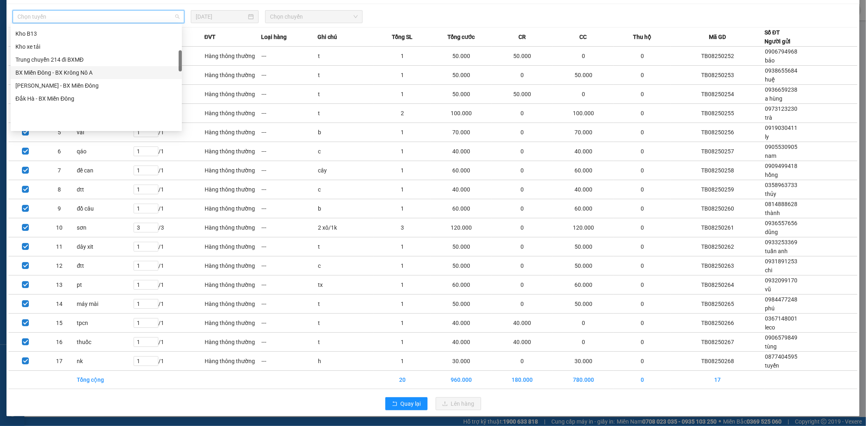
scroll to position [90, 0]
click at [103, 87] on div "Trung chuyển Tân Bình đi BXMĐ" at bounding box center [96, 84] width 162 height 9
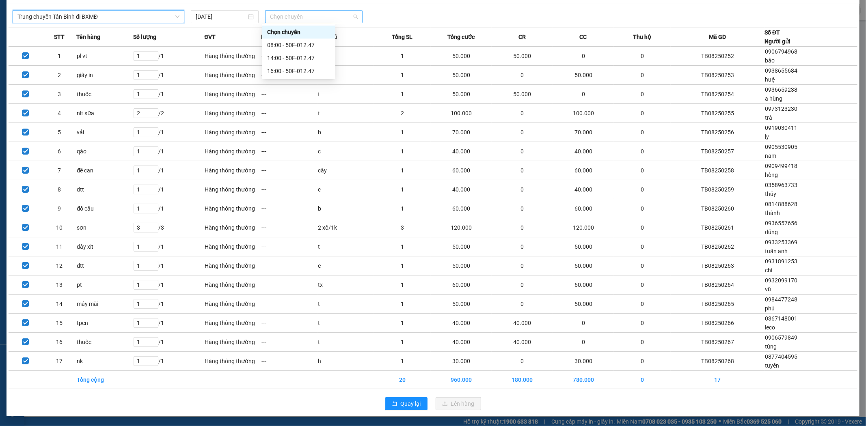
click at [352, 17] on span "Chọn chuyến" at bounding box center [314, 17] width 88 height 12
click at [308, 71] on div "16:00 - 50F-012.47" at bounding box center [298, 71] width 63 height 9
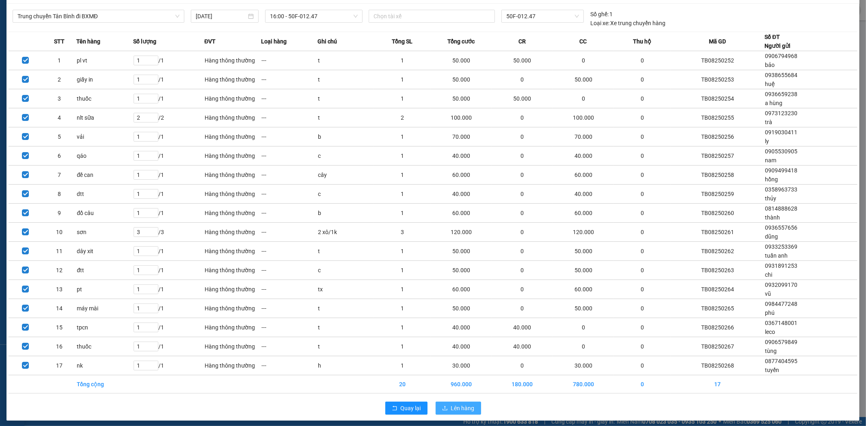
drag, startPoint x: 455, startPoint y: 412, endPoint x: 443, endPoint y: 392, distance: 23.5
click at [455, 412] on span "Lên hàng" at bounding box center [463, 408] width 24 height 9
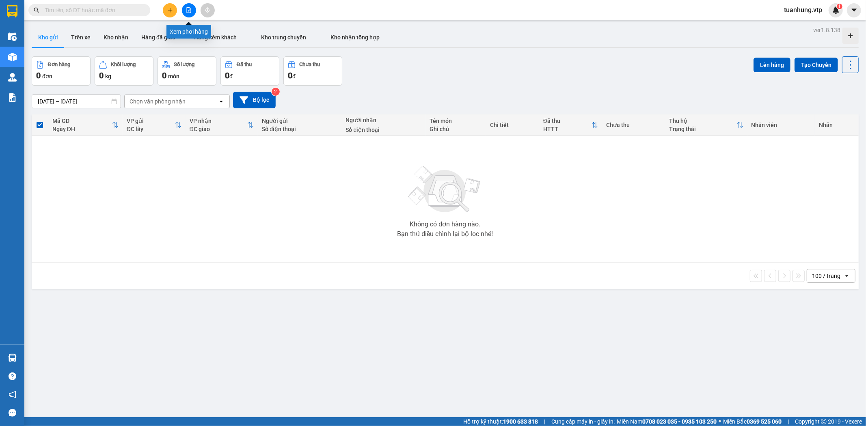
click at [187, 7] on icon "file-add" at bounding box center [189, 10] width 4 height 6
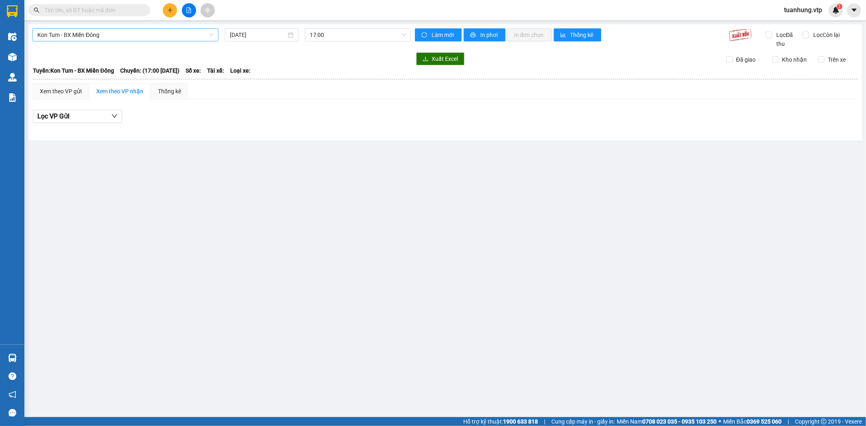
click at [210, 33] on span "Kon Tum - BX Miền Đông" at bounding box center [125, 35] width 176 height 12
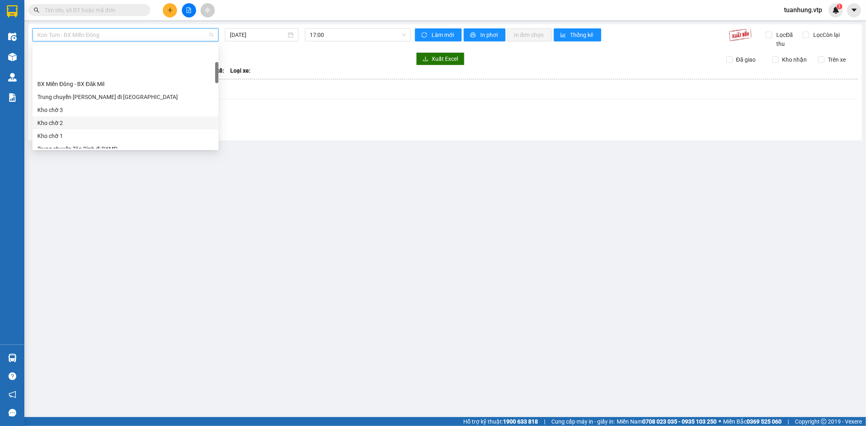
scroll to position [90, 0]
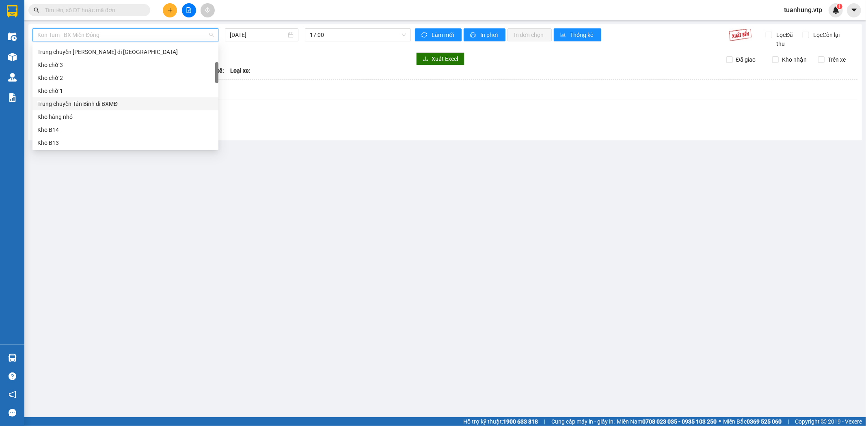
click at [112, 106] on div "Trung chuyển Tân Bình đi BXMĐ" at bounding box center [125, 103] width 176 height 9
type input "[DATE]"
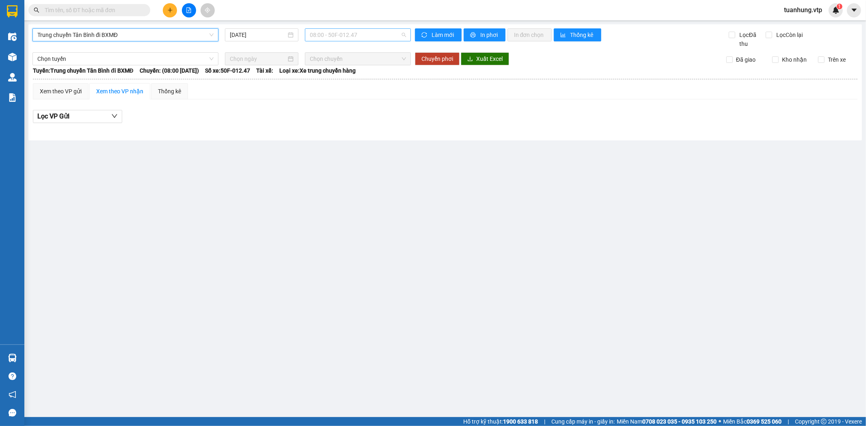
click at [403, 35] on span "08:00 - 50F-012.47" at bounding box center [358, 35] width 96 height 12
click at [347, 88] on div "16:00 - 50F-012.47" at bounding box center [341, 90] width 63 height 9
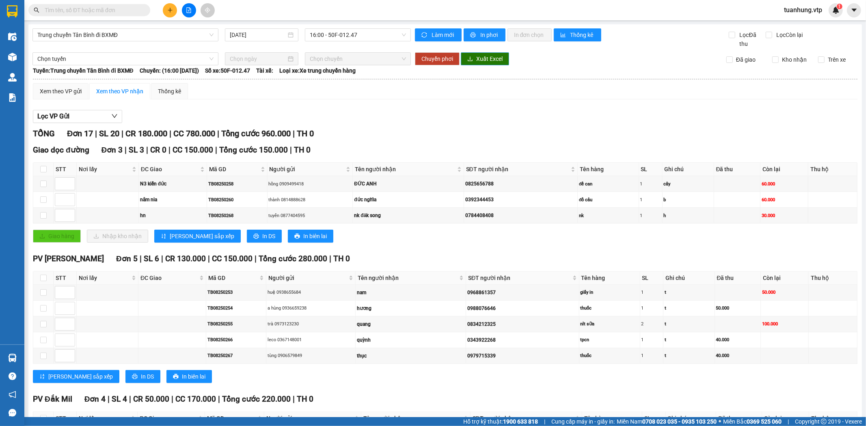
click at [477, 61] on span "Xuất Excel" at bounding box center [489, 58] width 26 height 9
click at [67, 90] on div "Xem theo VP gửi" at bounding box center [61, 91] width 42 height 9
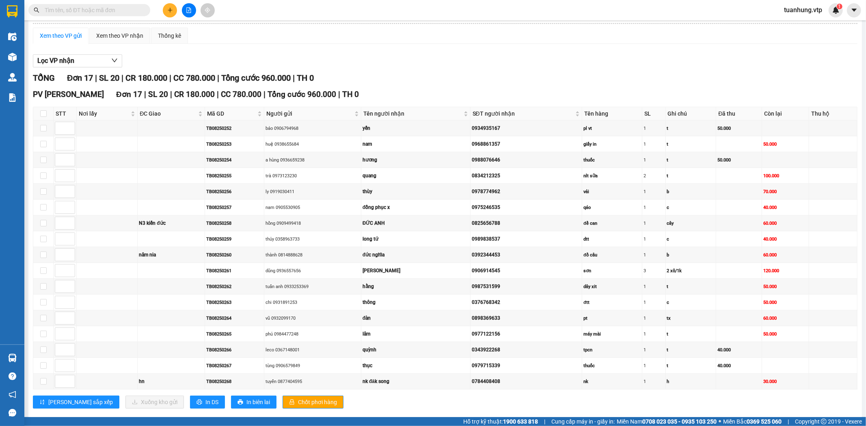
scroll to position [72, 0]
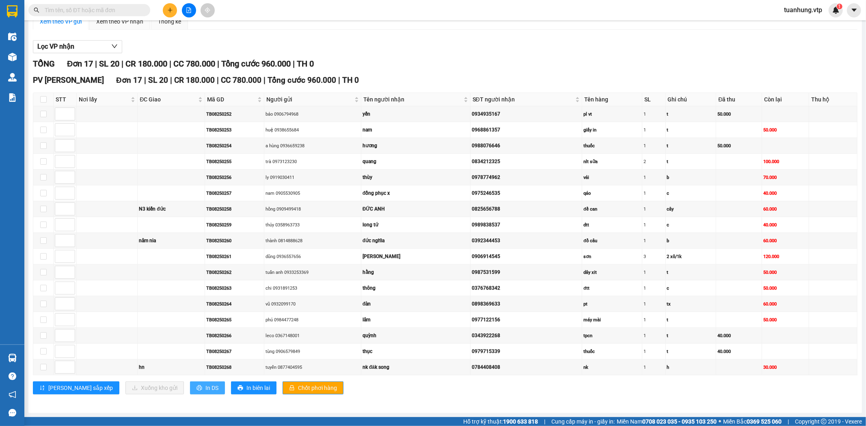
click at [190, 392] on button "In DS" at bounding box center [207, 387] width 35 height 13
click at [205, 386] on span "In DS" at bounding box center [211, 387] width 13 height 9
click at [170, 11] on icon "plus" at bounding box center [170, 10] width 6 height 6
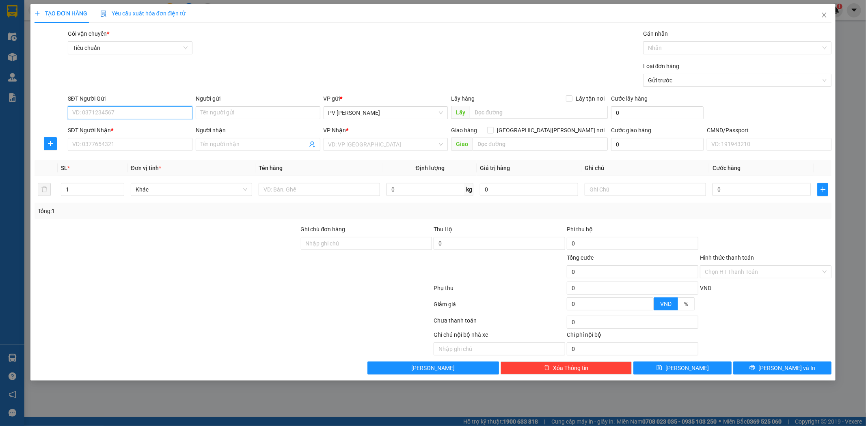
click at [143, 114] on input "SĐT Người Gửi" at bounding box center [130, 112] width 125 height 13
type input "0988929249"
click at [147, 130] on div "0988929249 - [PERSON_NAME]" at bounding box center [130, 129] width 115 height 9
type input "huy"
type input "0898369633"
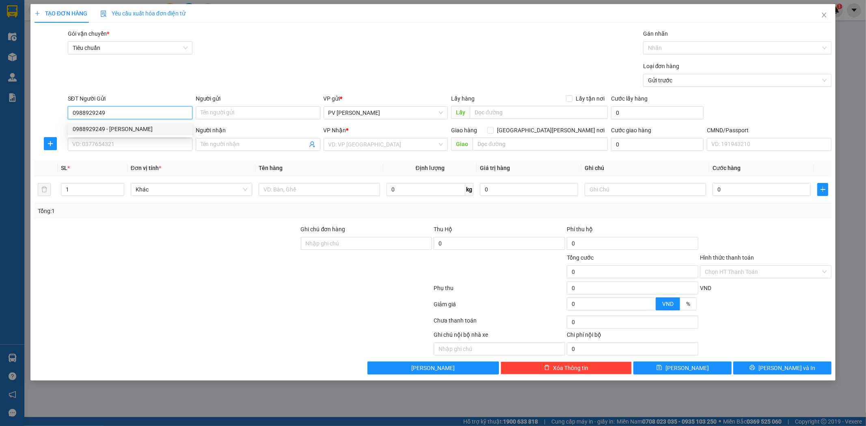
type input "đàn"
type input "hn"
type input "0988929249"
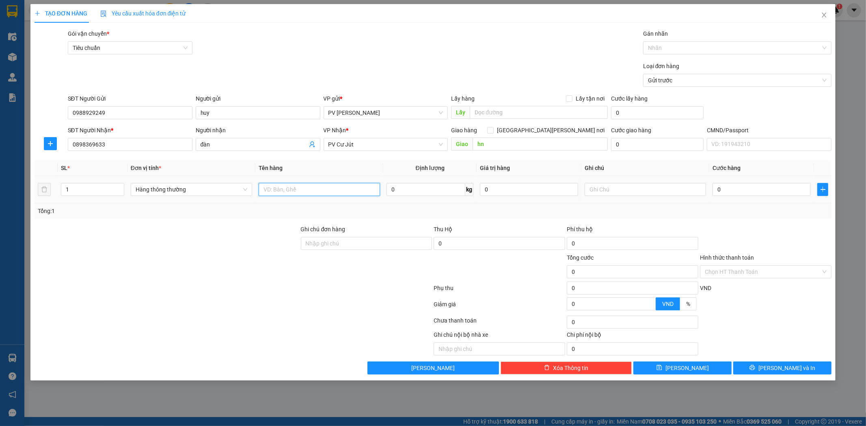
click at [331, 188] on input "text" at bounding box center [318, 189] width 121 height 13
type input "pt xe"
type input "h"
type input "4"
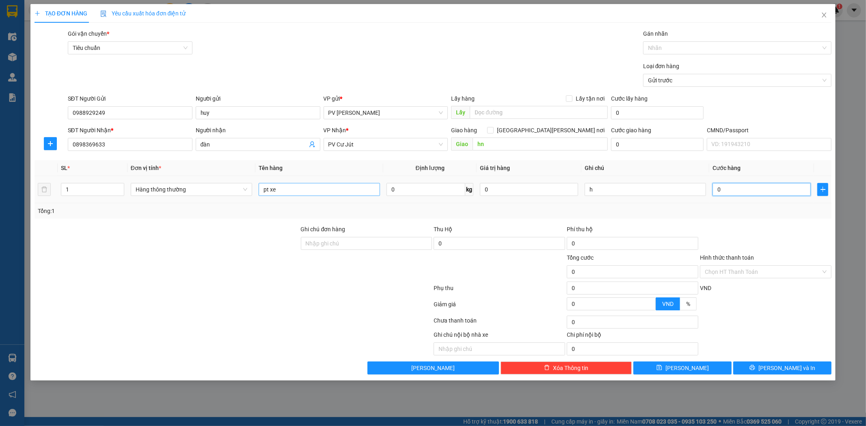
type input "4"
type input "40"
type input "400"
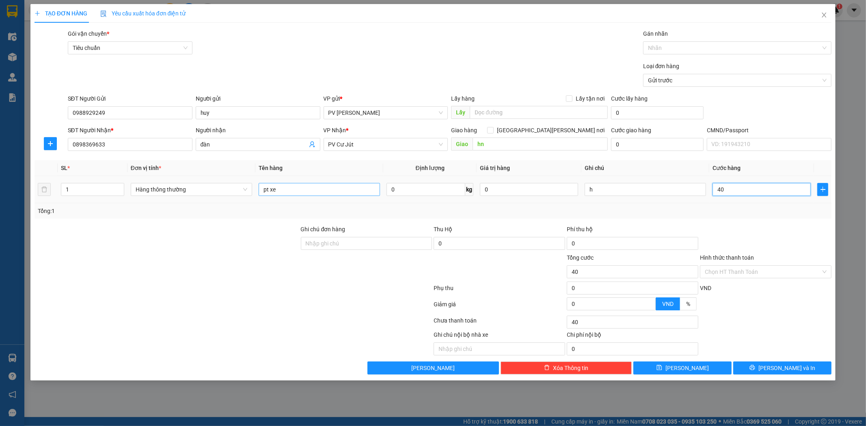
type input "400"
type input "4.000"
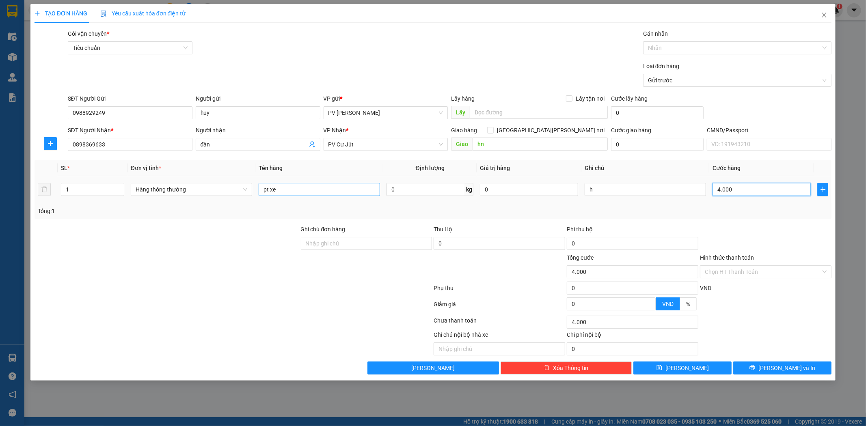
type input "40.000"
click at [489, 143] on input "hn" at bounding box center [539, 144] width 135 height 13
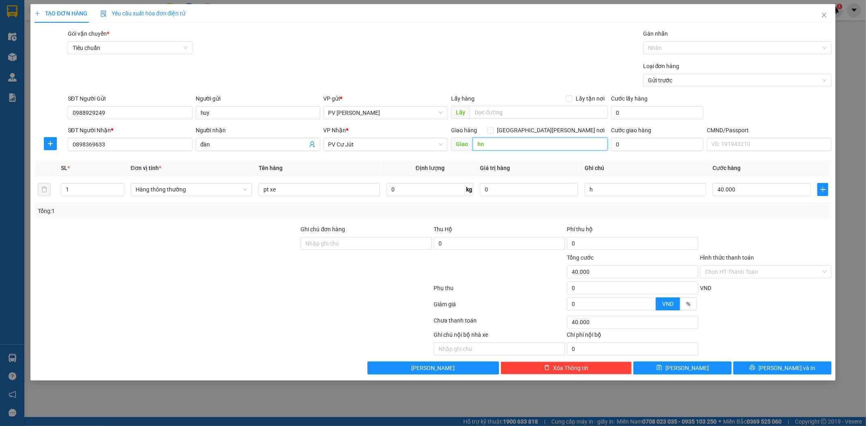
type input "\"
click at [817, 369] on button "[PERSON_NAME] và In" at bounding box center [782, 368] width 98 height 13
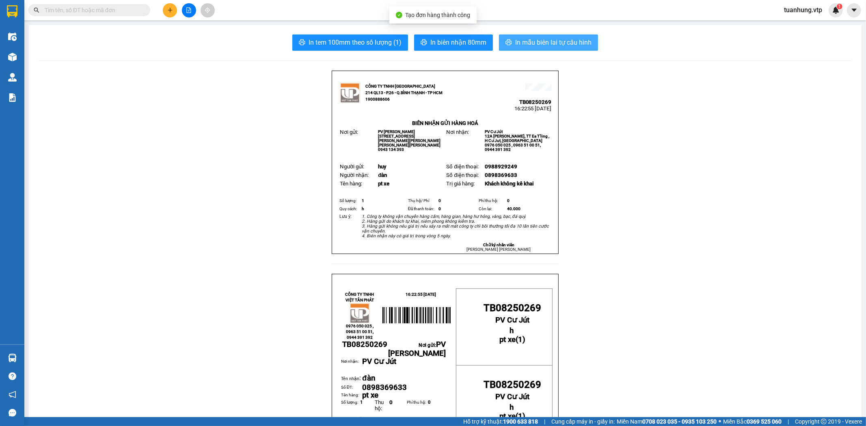
click at [552, 45] on span "In mẫu biên lai tự cấu hình" at bounding box center [553, 42] width 76 height 10
click at [550, 41] on span "In mẫu biên lai tự cấu hình" at bounding box center [553, 42] width 76 height 10
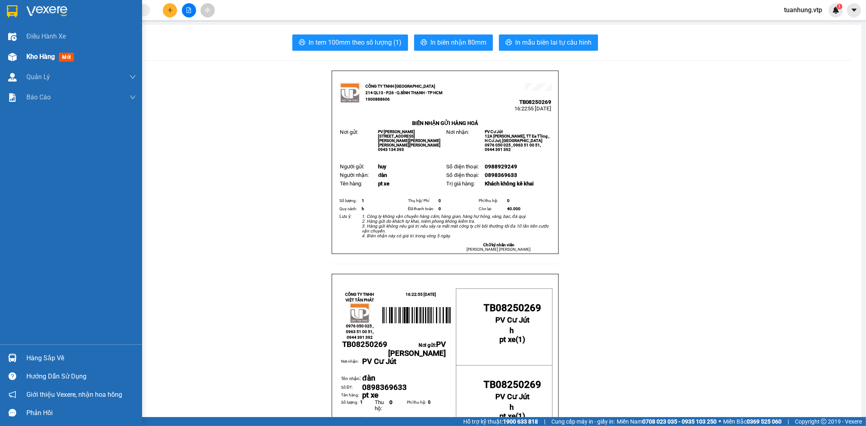
click at [47, 58] on span "Kho hàng" at bounding box center [40, 57] width 28 height 8
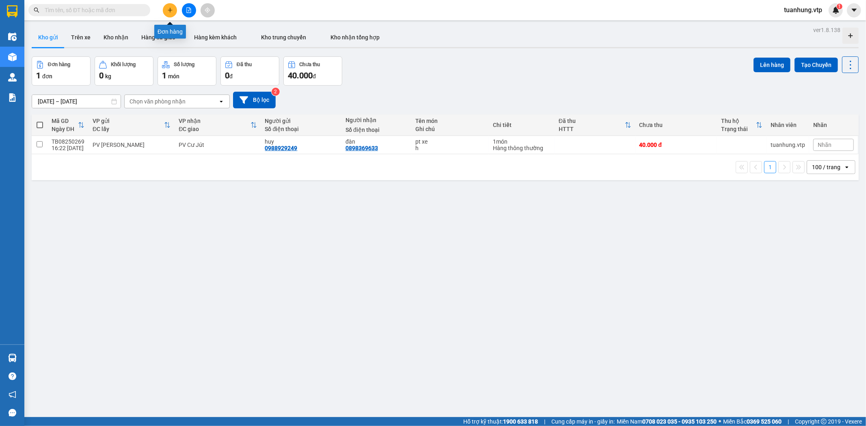
click at [167, 8] on icon "plus" at bounding box center [170, 10] width 6 height 6
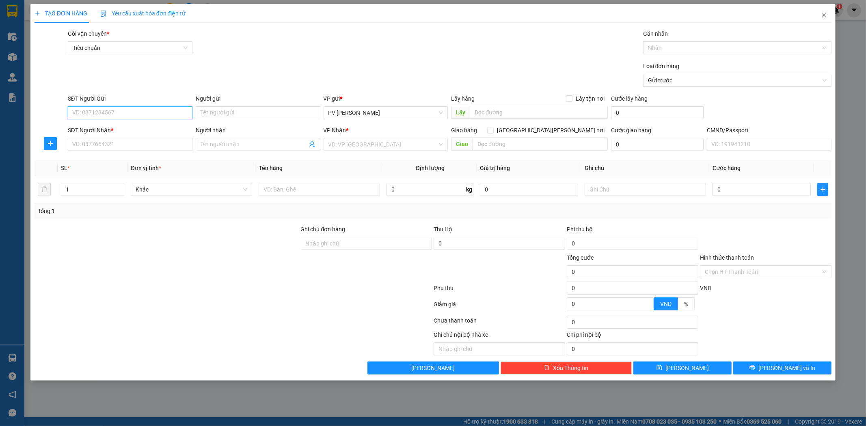
click at [145, 109] on input "SĐT Người Gửi" at bounding box center [130, 112] width 125 height 13
type input "0909105696"
click at [146, 132] on div "0909105696 - kami" at bounding box center [130, 129] width 115 height 9
type input "kami"
type input "0985808479"
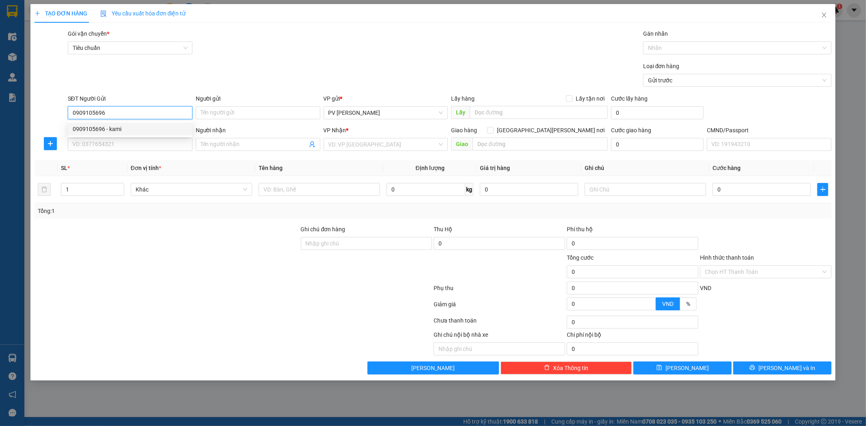
type input "VIỆT"
type input "hn"
type input "0909105696"
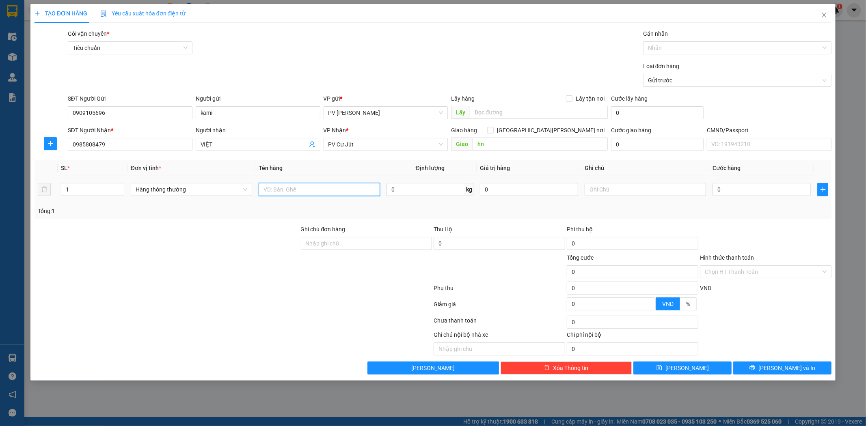
click at [293, 191] on input "text" at bounding box center [318, 189] width 121 height 13
click at [491, 142] on input "hn" at bounding box center [539, 144] width 135 height 13
click at [307, 193] on input "text" at bounding box center [318, 189] width 121 height 13
type input "d"
type input "đtt"
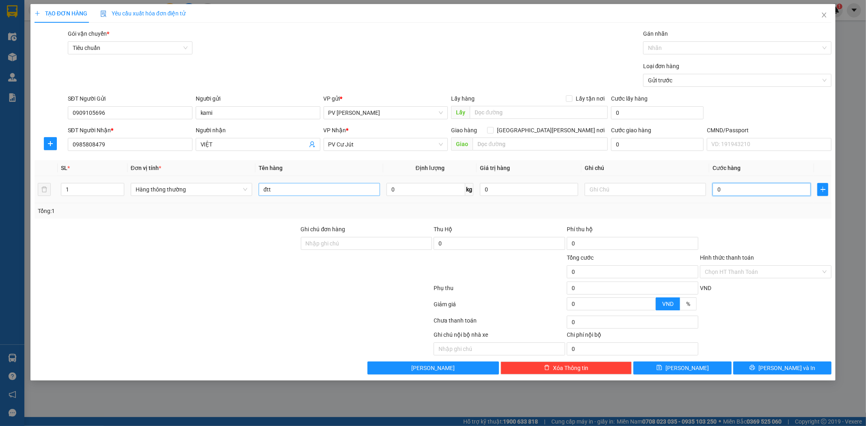
type input "4"
type input "40"
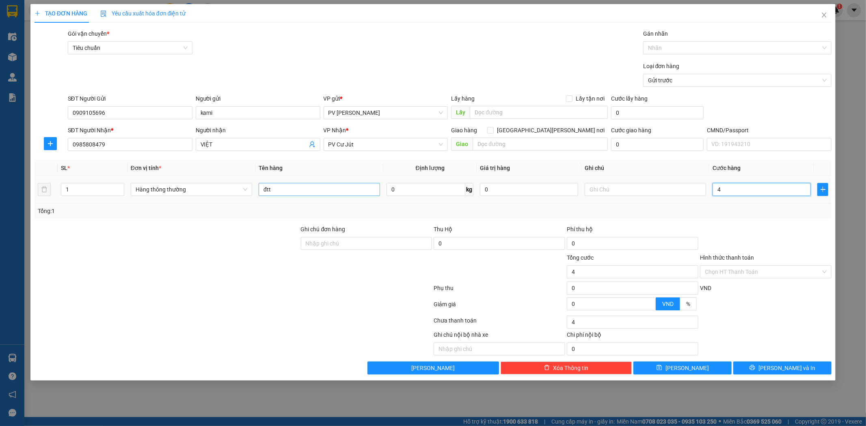
type input "40"
type input "400"
type input "4.000"
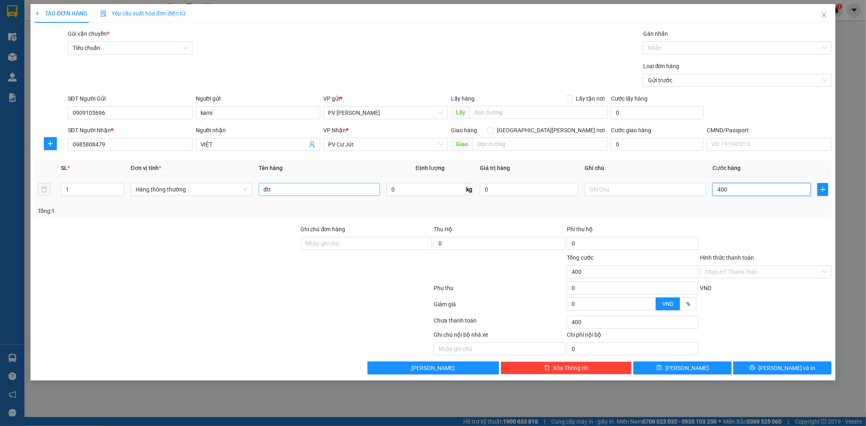
type input "4.000"
type input "40.000"
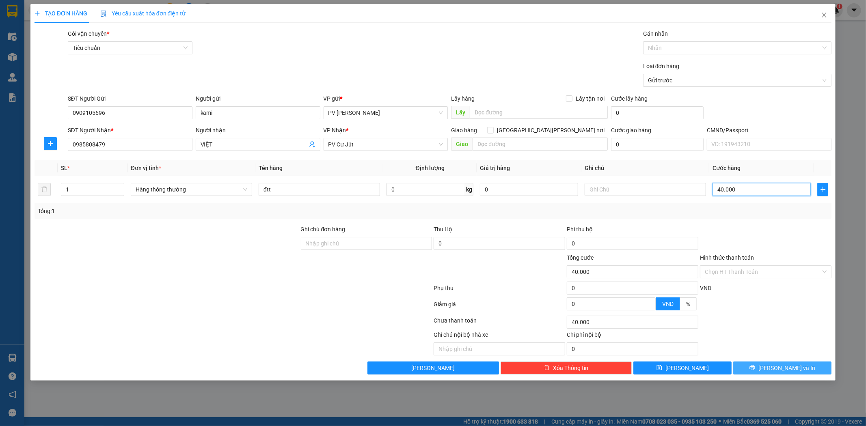
type input "40.000"
click at [779, 368] on span "[PERSON_NAME] và In" at bounding box center [786, 368] width 57 height 9
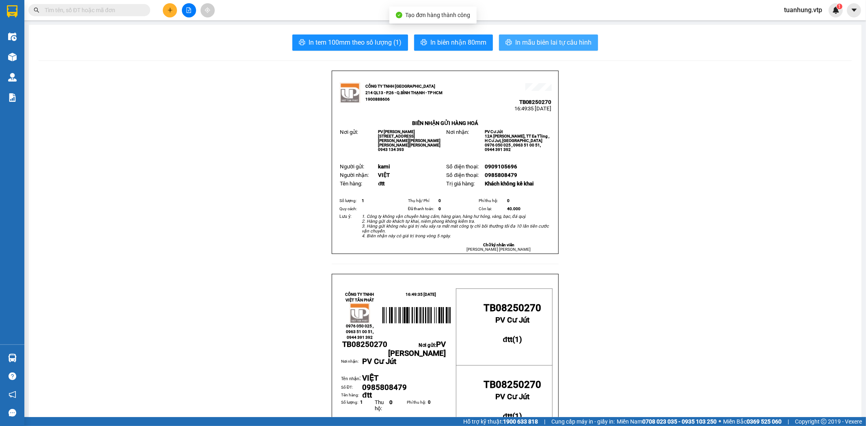
click at [535, 39] on span "In mẫu biên lai tự cấu hình" at bounding box center [553, 42] width 76 height 10
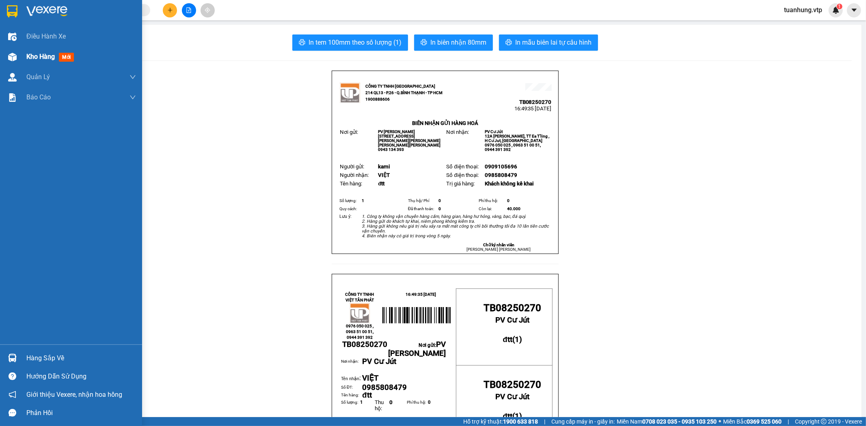
drag, startPoint x: 15, startPoint y: 58, endPoint x: 30, endPoint y: 64, distance: 16.7
click at [15, 58] on img at bounding box center [12, 57] width 9 height 9
